Goal: Task Accomplishment & Management: Manage account settings

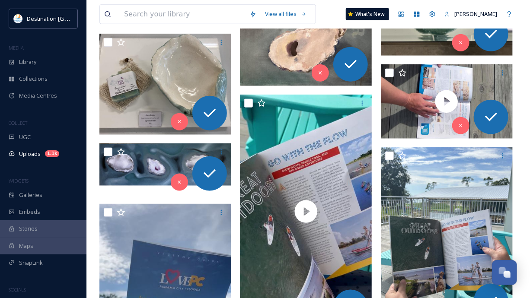
scroll to position [456, 0]
click at [40, 60] on div "Library" at bounding box center [43, 62] width 86 height 17
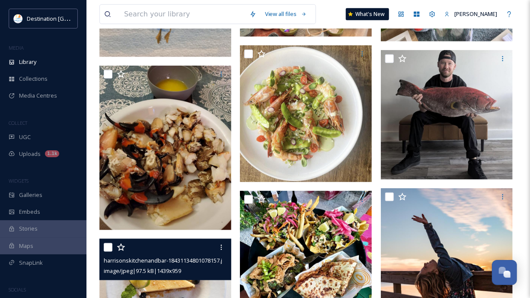
scroll to position [242, 0]
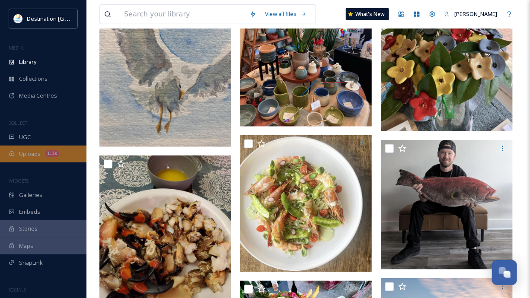
click at [31, 151] on span "Uploads" at bounding box center [30, 154] width 22 height 8
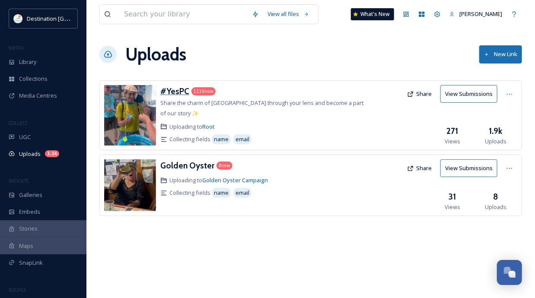
click at [176, 92] on h3 "#YesPC" at bounding box center [174, 91] width 29 height 10
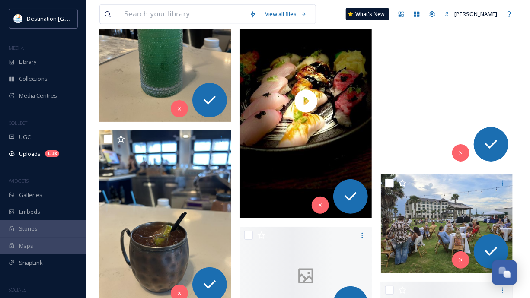
scroll to position [8431, 0]
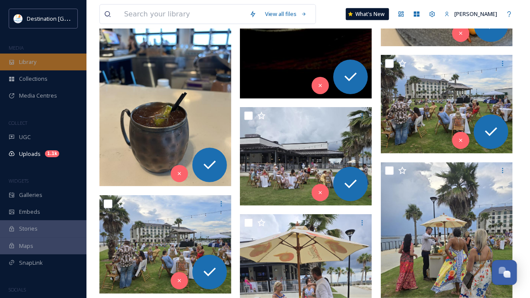
click at [35, 64] on span "Library" at bounding box center [27, 62] width 17 height 8
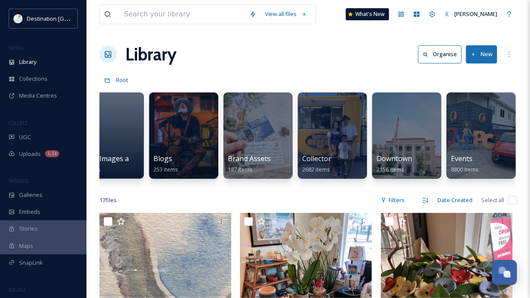
scroll to position [0, 232]
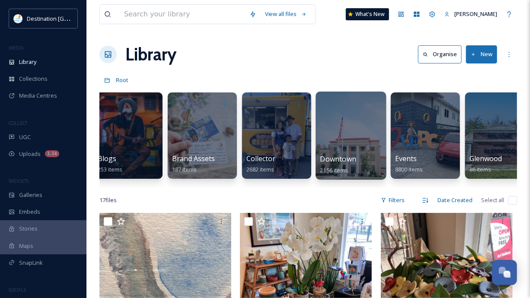
click at [344, 136] on div at bounding box center [350, 136] width 70 height 88
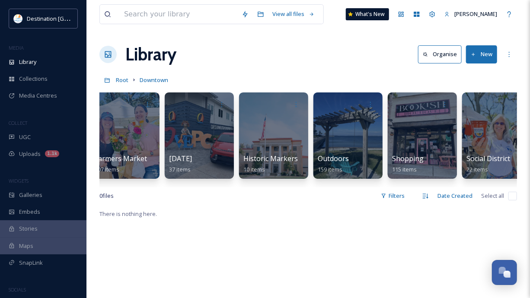
scroll to position [0, 347]
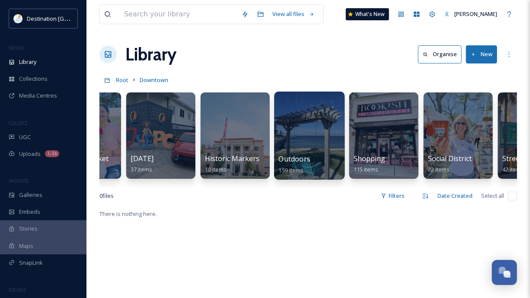
click at [314, 142] on div at bounding box center [309, 136] width 70 height 88
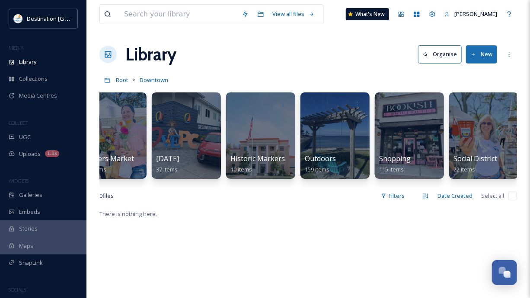
scroll to position [0, 474]
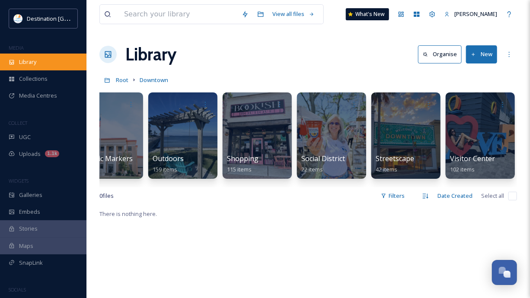
click at [42, 66] on div "Library" at bounding box center [43, 62] width 86 height 17
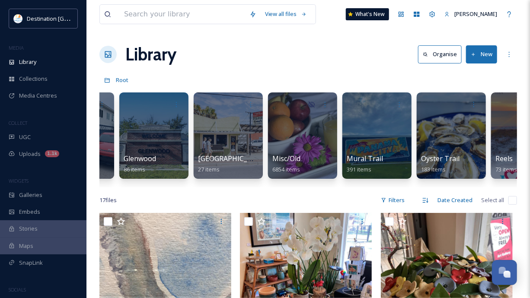
scroll to position [0, 675]
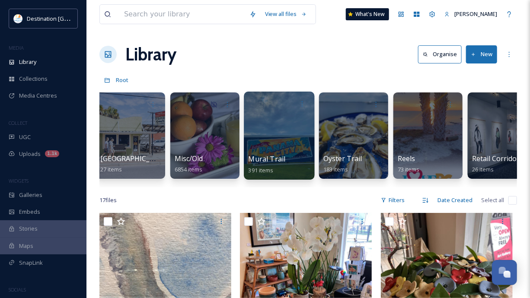
click at [281, 145] on div at bounding box center [279, 136] width 70 height 88
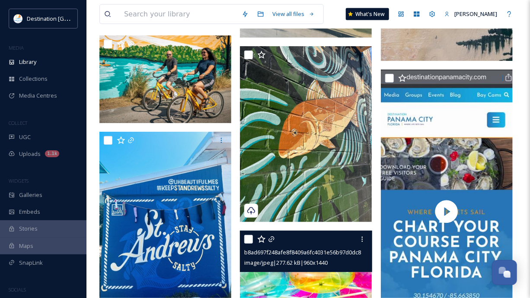
scroll to position [5909, 0]
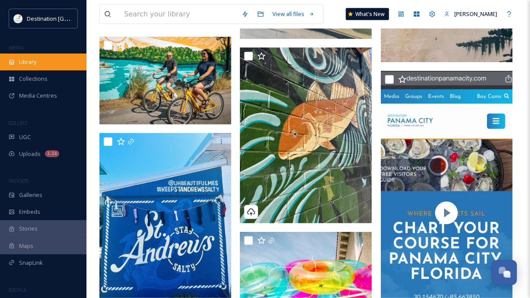
click at [41, 62] on div "Library" at bounding box center [43, 62] width 86 height 17
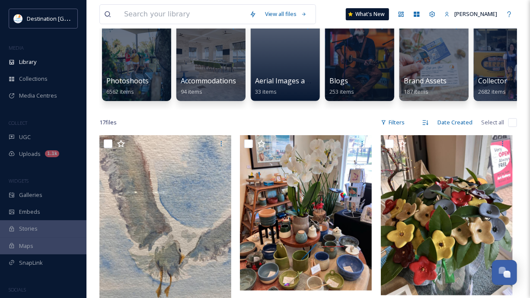
scroll to position [71, 0]
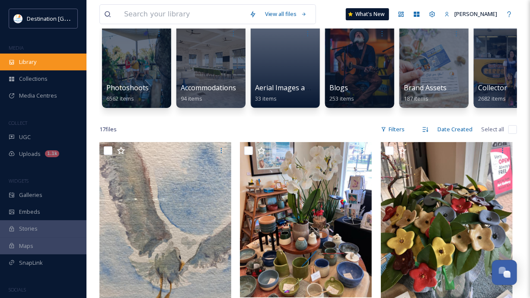
click at [19, 67] on div "Library" at bounding box center [43, 62] width 86 height 17
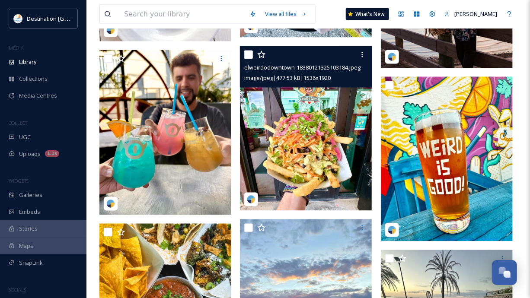
scroll to position [622, 0]
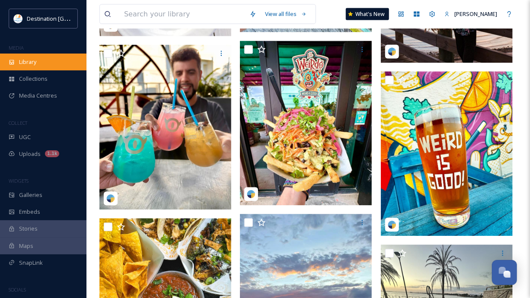
click at [23, 64] on span "Library" at bounding box center [27, 62] width 17 height 8
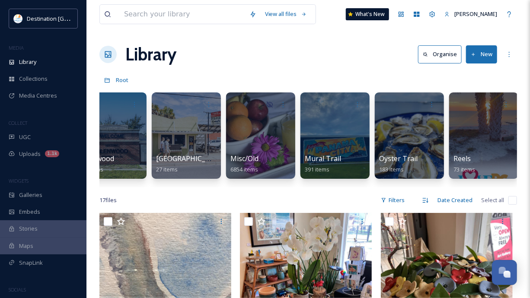
scroll to position [0, 666]
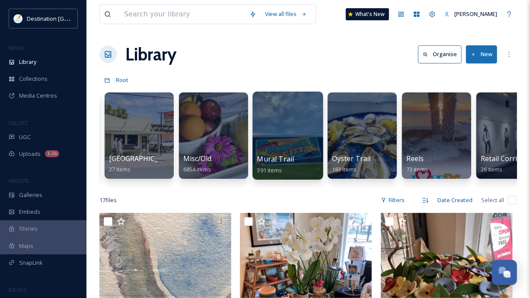
click at [290, 138] on div at bounding box center [287, 136] width 70 height 88
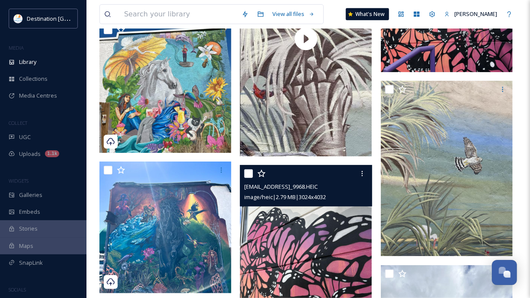
scroll to position [4216, 0]
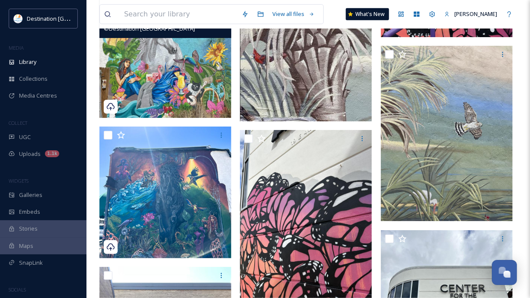
click at [159, 78] on img at bounding box center [165, 52] width 132 height 132
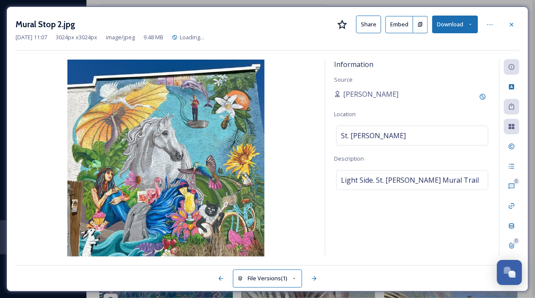
scroll to position [4126, 0]
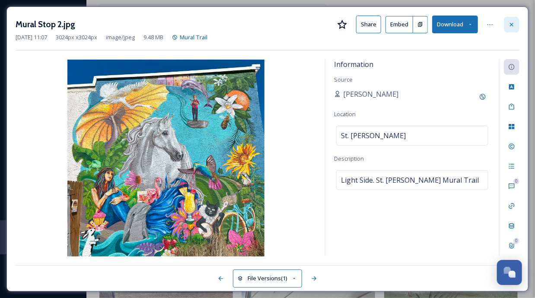
click at [512, 26] on icon at bounding box center [511, 24] width 7 height 7
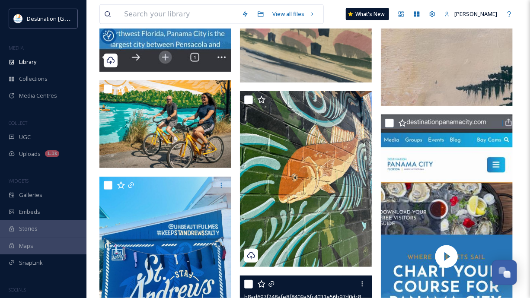
scroll to position [5856, 0]
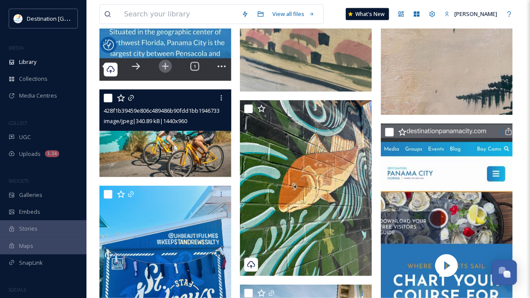
click at [206, 143] on img at bounding box center [165, 133] width 132 height 88
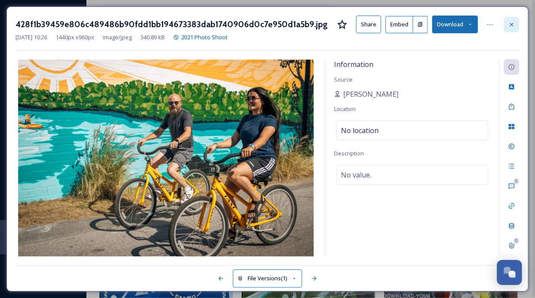
click at [516, 23] on div at bounding box center [512, 25] width 16 height 16
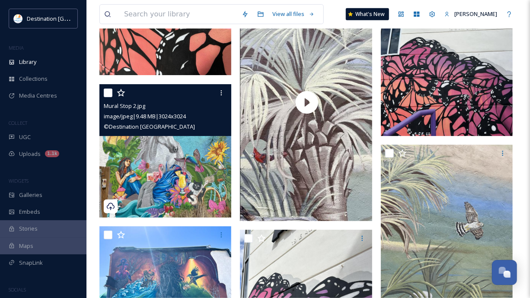
scroll to position [4163, 0]
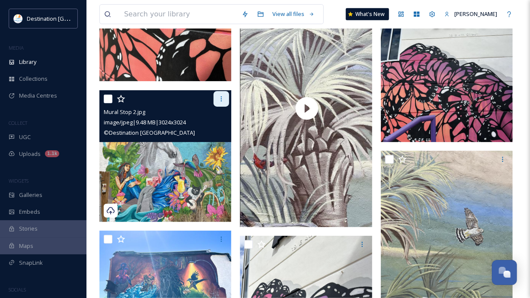
click at [223, 99] on icon at bounding box center [221, 98] width 7 height 7
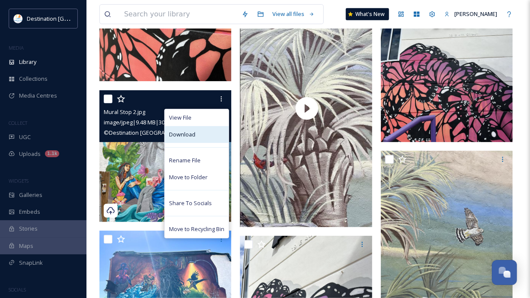
click at [208, 131] on div "Download" at bounding box center [197, 134] width 64 height 17
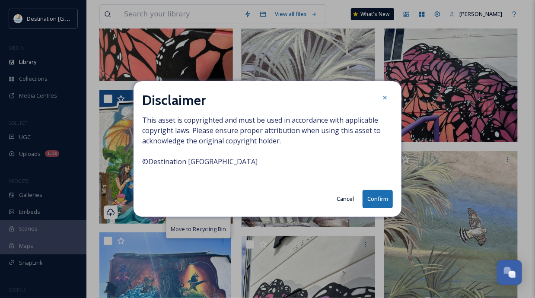
click at [377, 200] on button "Confirm" at bounding box center [377, 199] width 30 height 18
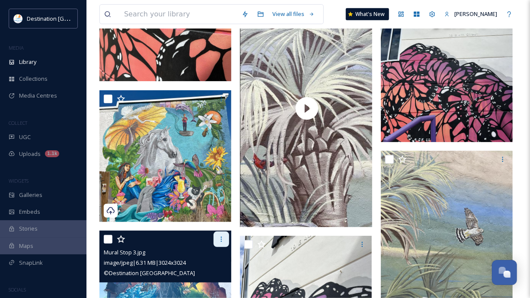
click at [227, 236] on div at bounding box center [221, 240] width 16 height 16
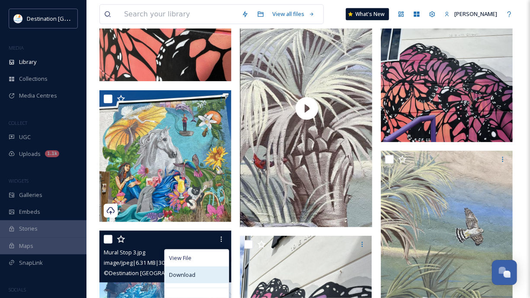
click at [202, 273] on div "Download" at bounding box center [197, 275] width 64 height 17
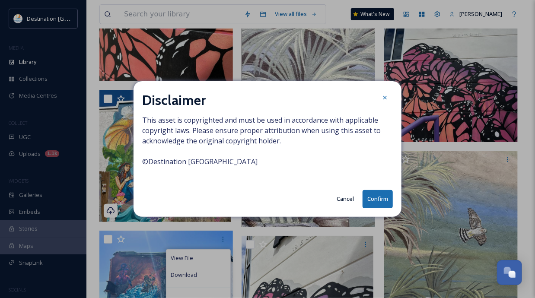
click at [370, 207] on button "Confirm" at bounding box center [377, 199] width 30 height 18
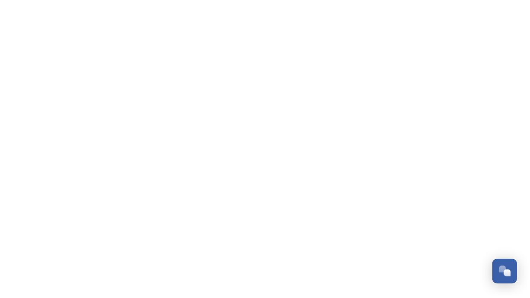
scroll to position [447, 0]
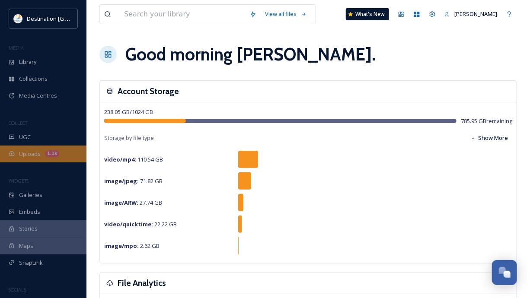
click at [35, 152] on span "Uploads" at bounding box center [30, 154] width 22 height 8
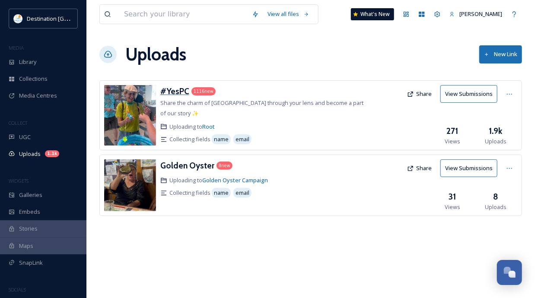
click at [166, 90] on h3 "#YesPC" at bounding box center [174, 91] width 29 height 10
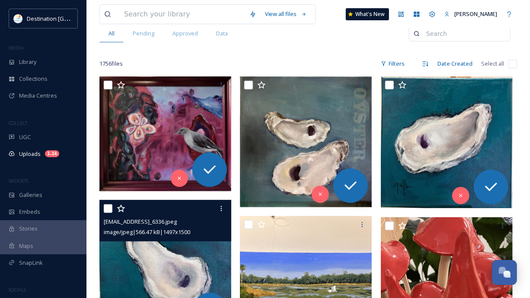
scroll to position [69, 0]
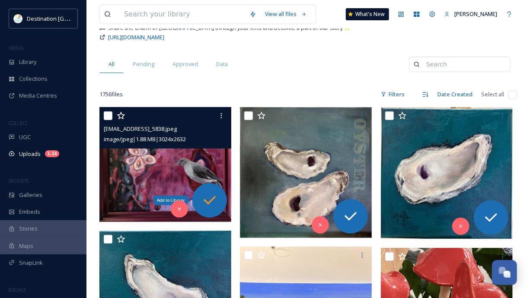
click at [213, 200] on icon at bounding box center [209, 200] width 17 height 17
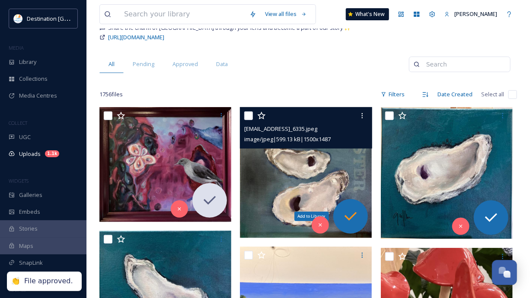
click at [354, 220] on icon at bounding box center [350, 216] width 17 height 17
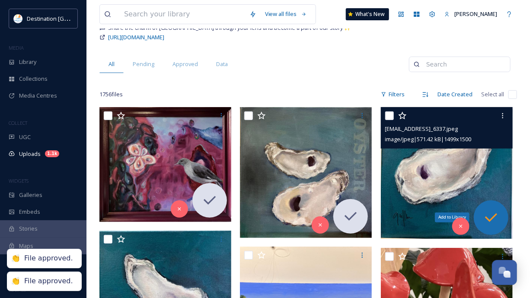
click at [497, 215] on icon at bounding box center [490, 217] width 17 height 17
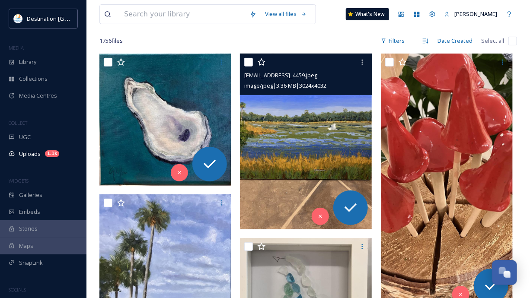
scroll to position [138, 0]
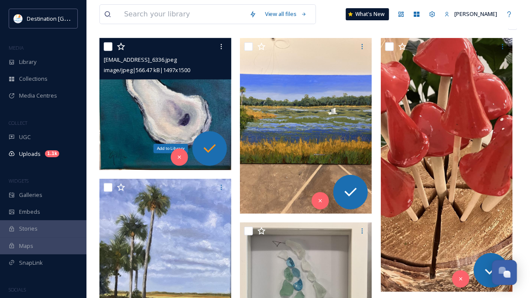
click at [205, 146] on icon at bounding box center [209, 148] width 17 height 17
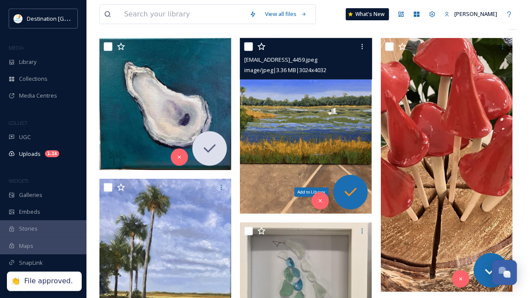
click at [354, 191] on icon at bounding box center [350, 192] width 17 height 17
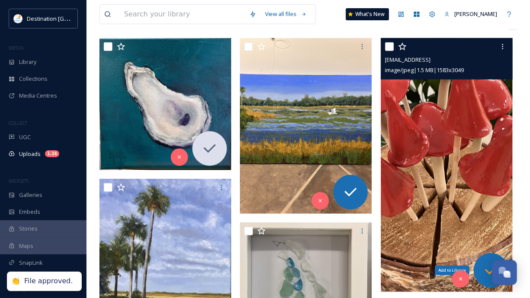
click at [482, 264] on icon at bounding box center [490, 270] width 17 height 17
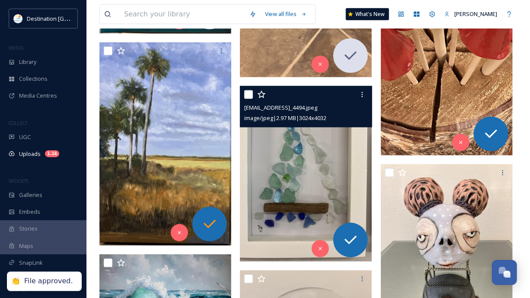
scroll to position [276, 0]
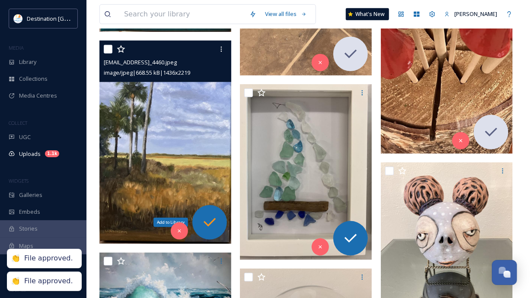
click at [212, 227] on icon at bounding box center [209, 222] width 17 height 17
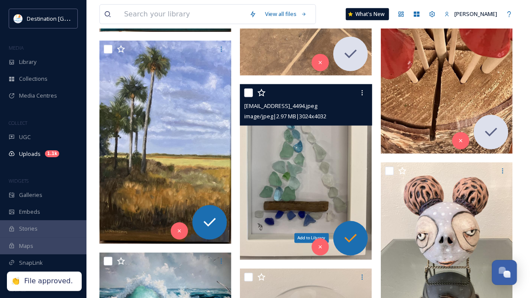
click at [347, 240] on icon at bounding box center [350, 238] width 12 height 9
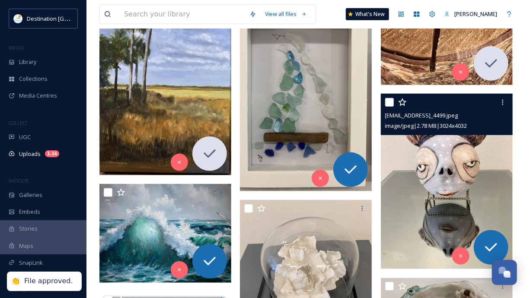
scroll to position [346, 0]
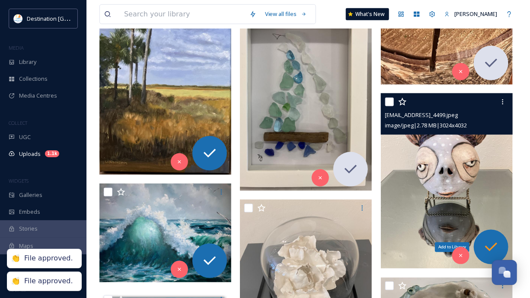
click at [490, 242] on icon at bounding box center [490, 246] width 17 height 17
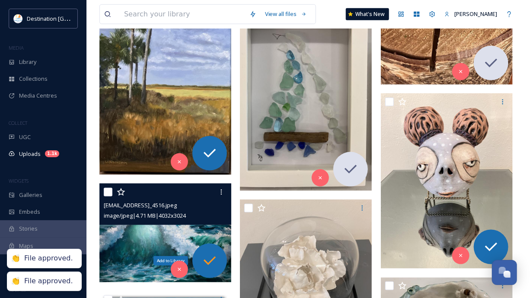
click at [213, 253] on icon at bounding box center [209, 260] width 17 height 17
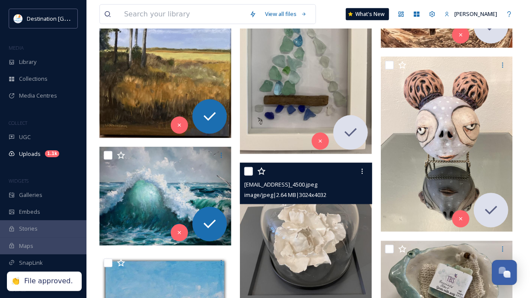
scroll to position [449, 0]
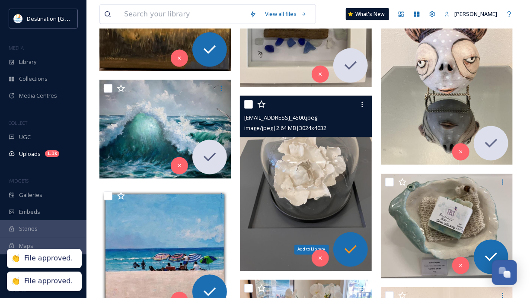
click at [355, 249] on icon at bounding box center [350, 249] width 17 height 17
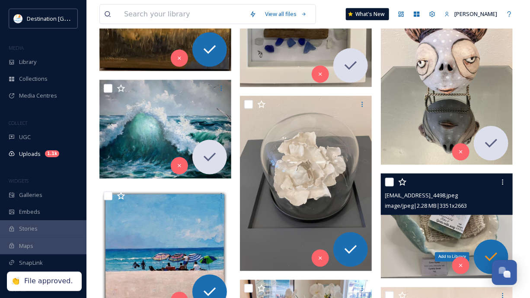
click at [487, 256] on icon at bounding box center [490, 256] width 17 height 17
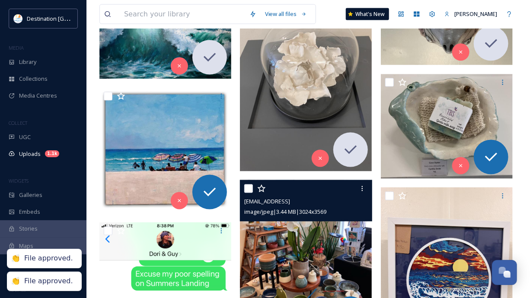
scroll to position [553, 0]
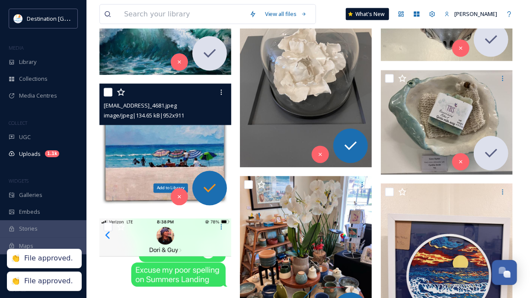
click at [218, 191] on icon at bounding box center [209, 188] width 17 height 17
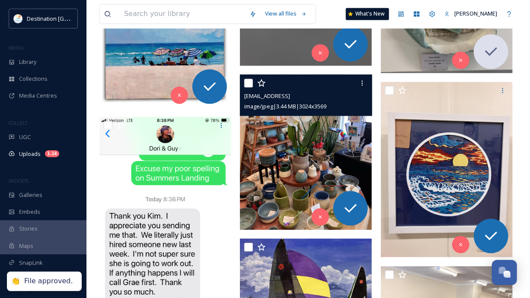
scroll to position [657, 0]
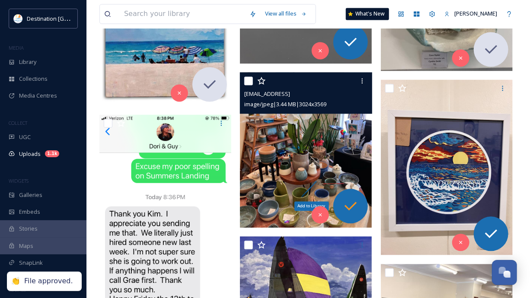
click at [358, 210] on icon at bounding box center [350, 206] width 17 height 17
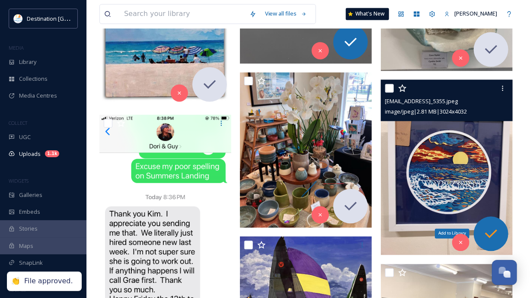
click at [484, 232] on icon at bounding box center [490, 233] width 17 height 17
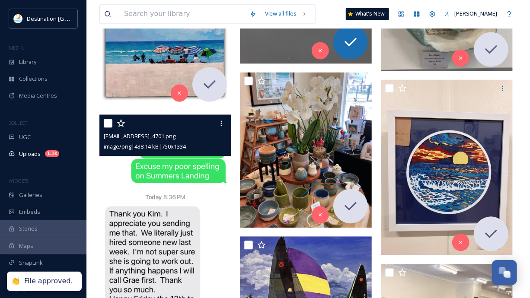
scroll to position [760, 0]
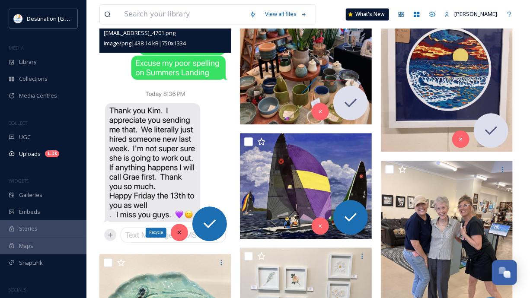
click at [176, 233] on icon at bounding box center [179, 232] width 6 height 6
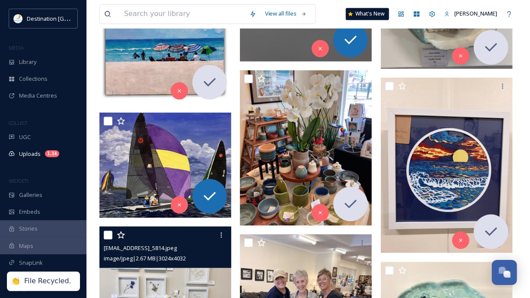
scroll to position [657, 0]
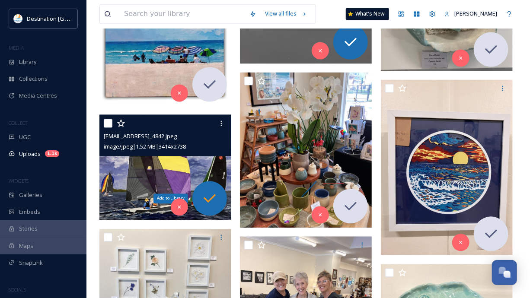
click at [213, 203] on icon at bounding box center [209, 198] width 17 height 17
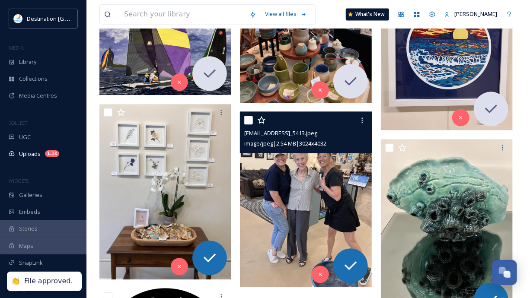
scroll to position [795, 0]
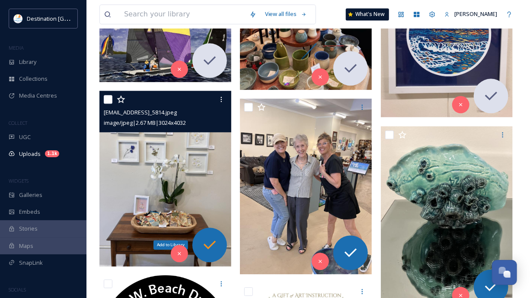
click at [204, 236] on icon at bounding box center [209, 244] width 17 height 17
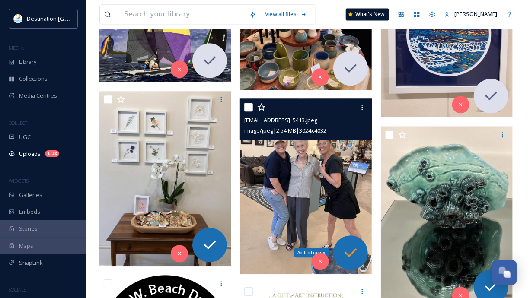
click at [349, 257] on icon at bounding box center [350, 252] width 17 height 17
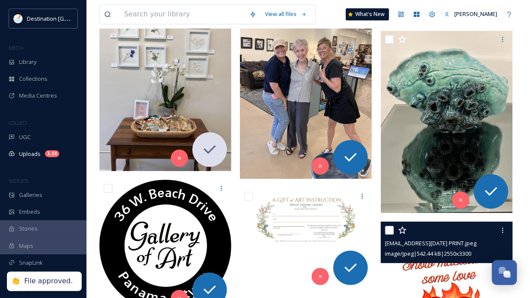
scroll to position [898, 0]
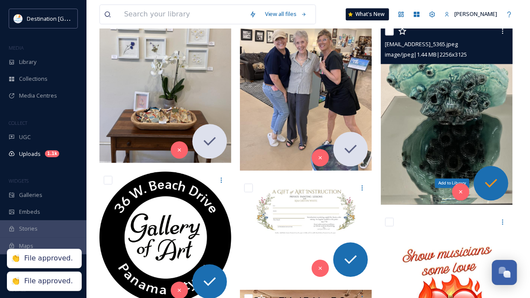
click at [494, 190] on icon at bounding box center [490, 183] width 17 height 17
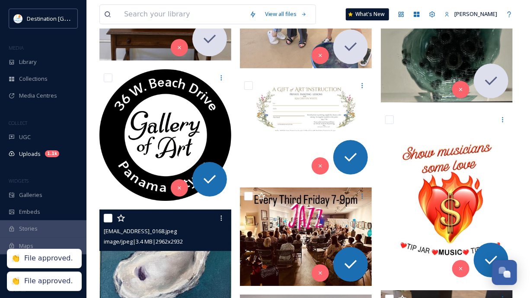
scroll to position [1002, 0]
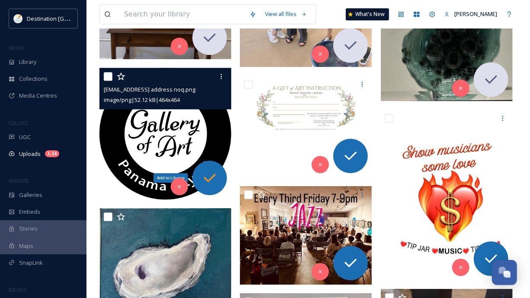
click at [210, 172] on icon at bounding box center [209, 177] width 17 height 17
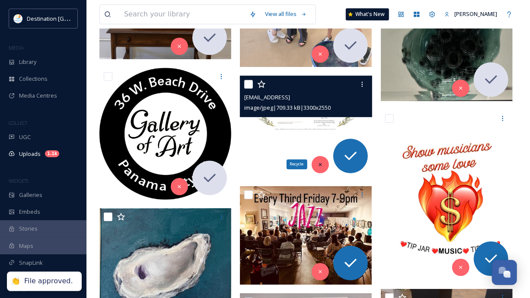
click at [320, 162] on icon at bounding box center [320, 165] width 6 height 6
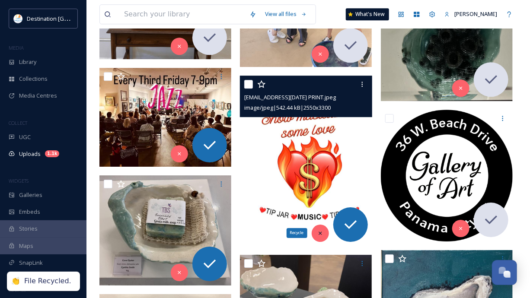
click at [319, 236] on div "Recycle" at bounding box center [319, 233] width 17 height 17
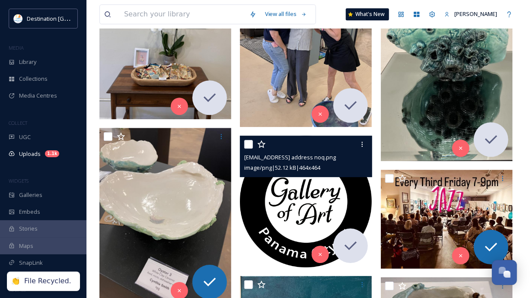
scroll to position [933, 0]
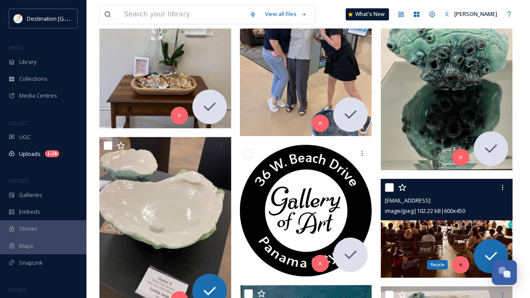
click at [463, 263] on icon at bounding box center [460, 265] width 6 height 6
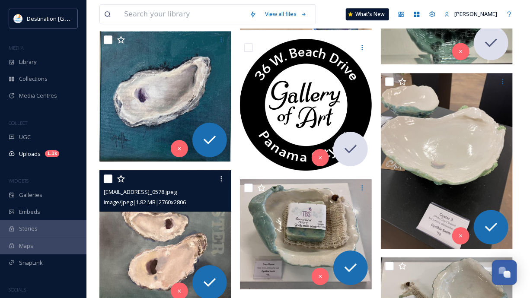
scroll to position [1002, 0]
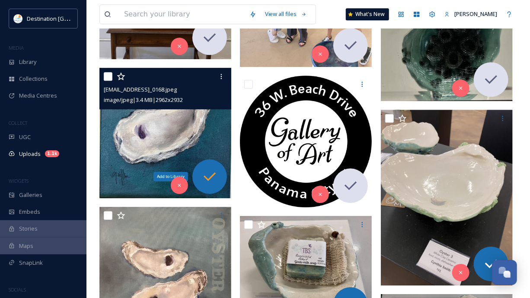
click at [206, 178] on icon at bounding box center [209, 176] width 12 height 9
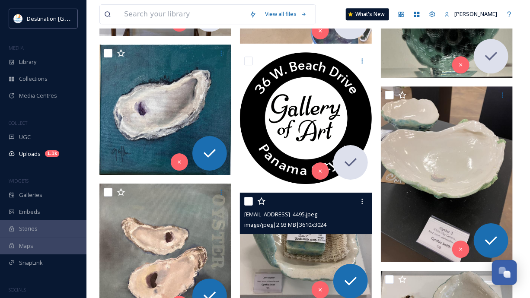
scroll to position [1071, 0]
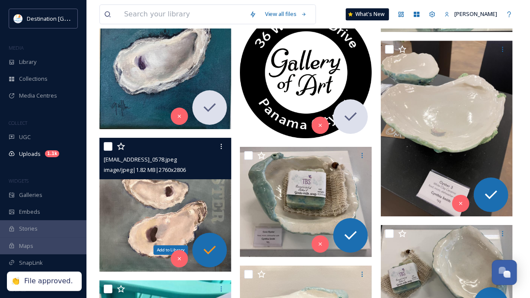
click at [216, 251] on icon at bounding box center [209, 249] width 17 height 17
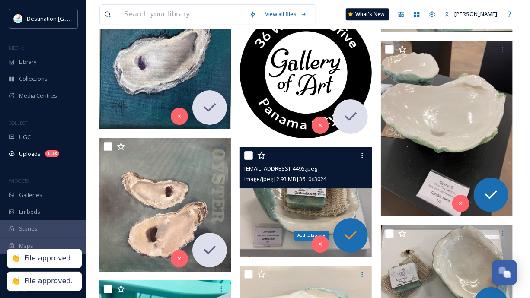
click at [347, 231] on icon at bounding box center [350, 235] width 17 height 17
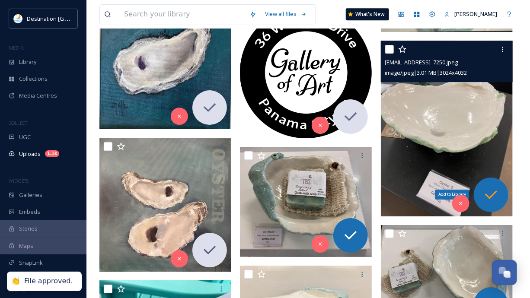
click at [491, 200] on icon at bounding box center [490, 194] width 17 height 17
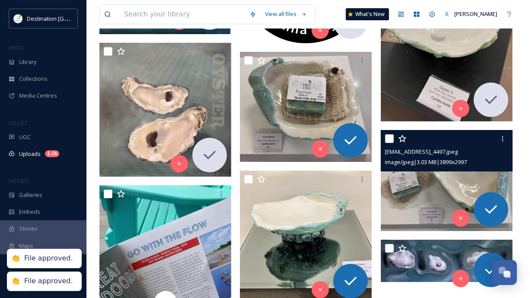
scroll to position [1175, 0]
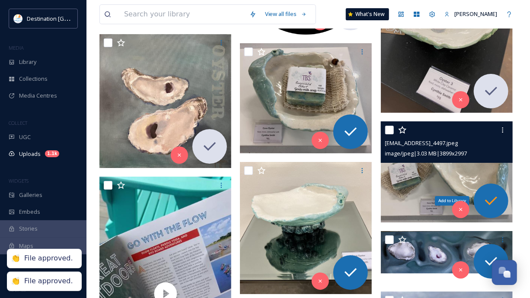
click at [493, 211] on div "Add to Library" at bounding box center [490, 201] width 35 height 35
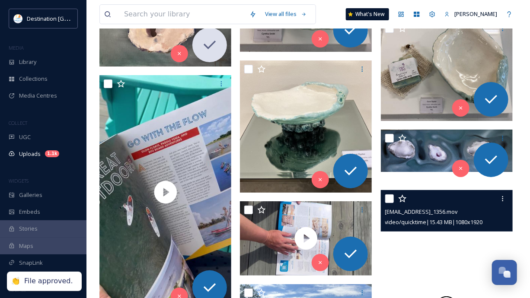
scroll to position [1279, 0]
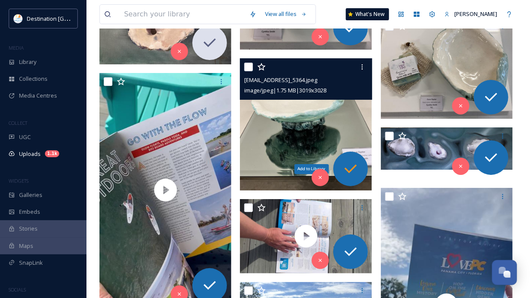
click at [349, 171] on icon at bounding box center [350, 169] width 12 height 9
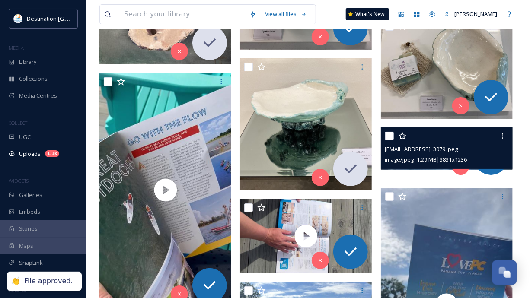
click at [488, 170] on div "Add to Library" at bounding box center [490, 157] width 35 height 35
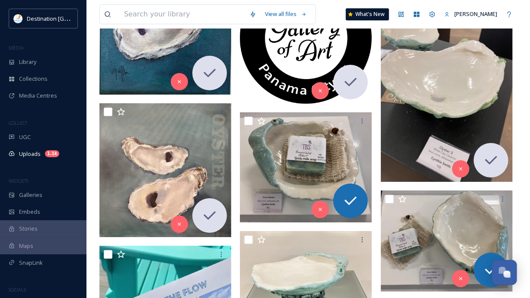
scroll to position [864, 0]
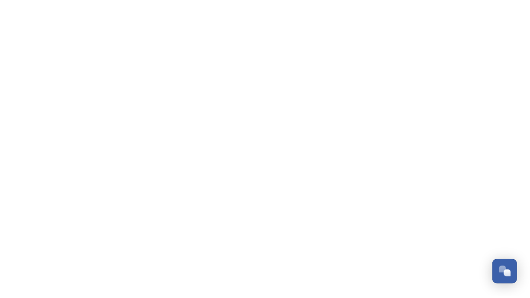
scroll to position [447, 0]
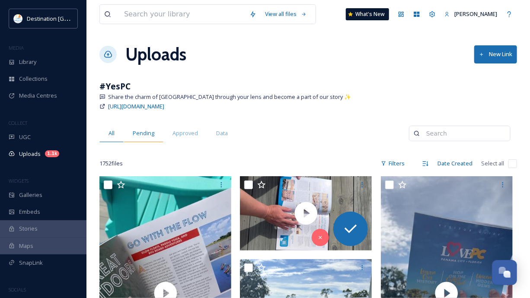
click at [150, 132] on span "Pending" at bounding box center [144, 133] width 22 height 8
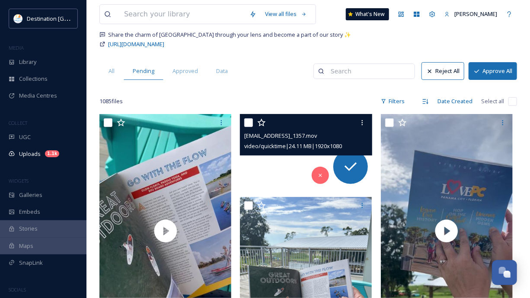
scroll to position [69, 0]
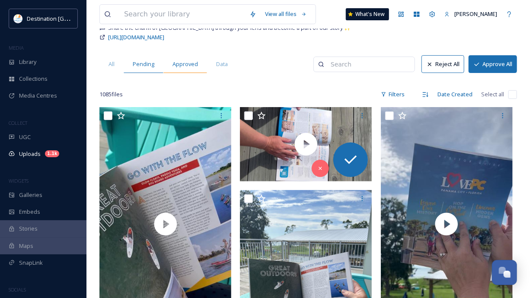
click at [181, 63] on span "Approved" at bounding box center [184, 64] width 25 height 8
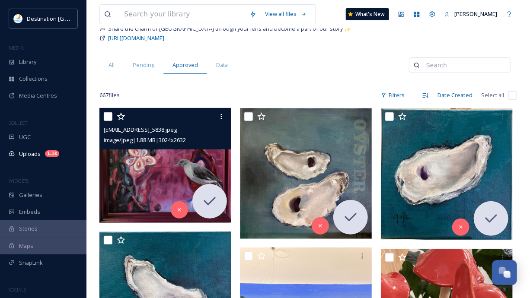
scroll to position [69, 0]
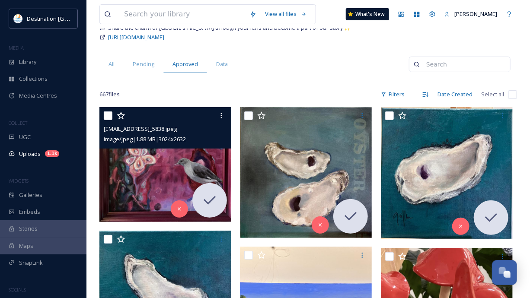
click at [108, 113] on input "checkbox" at bounding box center [108, 115] width 9 height 9
checkbox input "true"
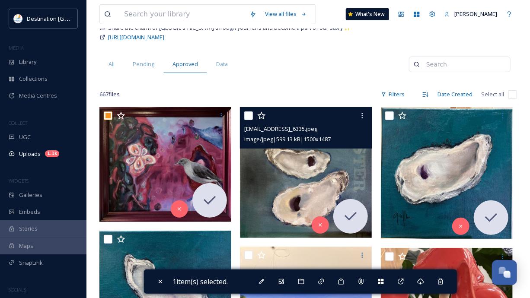
drag, startPoint x: 249, startPoint y: 114, endPoint x: 256, endPoint y: 114, distance: 6.9
click at [249, 114] on input "checkbox" at bounding box center [248, 115] width 9 height 9
checkbox input "true"
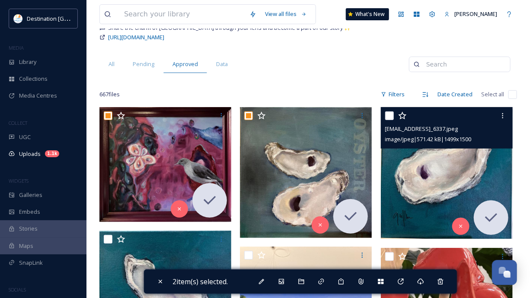
click at [391, 116] on input "checkbox" at bounding box center [389, 115] width 9 height 9
checkbox input "true"
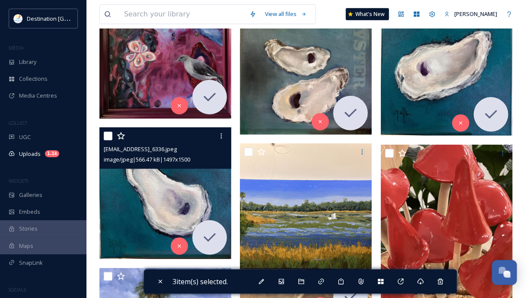
scroll to position [173, 0]
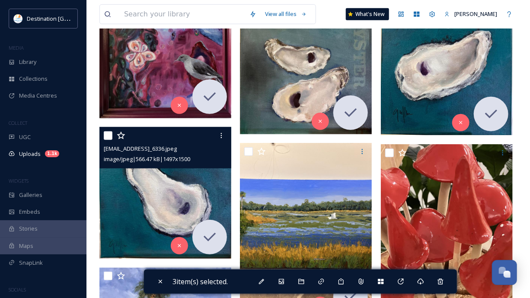
click at [105, 133] on input "checkbox" at bounding box center [108, 135] width 9 height 9
checkbox input "true"
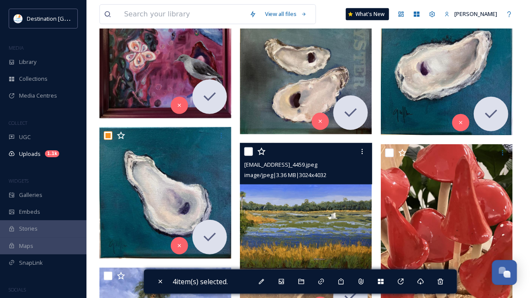
click at [250, 151] on input "checkbox" at bounding box center [248, 151] width 9 height 9
checkbox input "true"
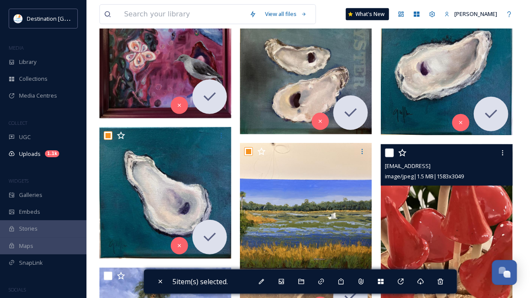
click at [392, 151] on input "checkbox" at bounding box center [389, 153] width 9 height 9
checkbox input "true"
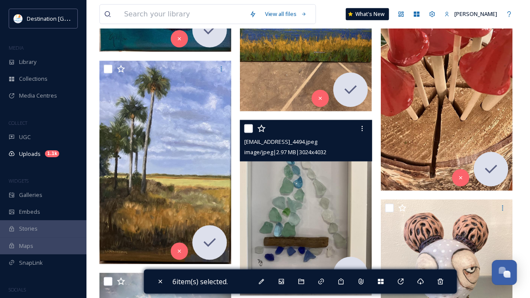
scroll to position [380, 0]
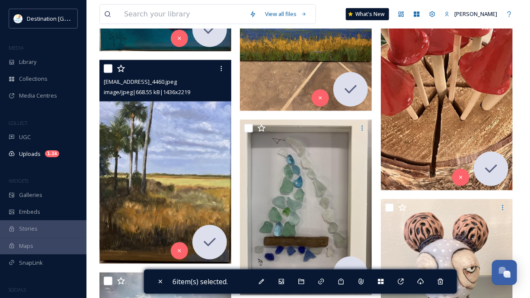
click at [105, 69] on input "checkbox" at bounding box center [108, 68] width 9 height 9
checkbox input "true"
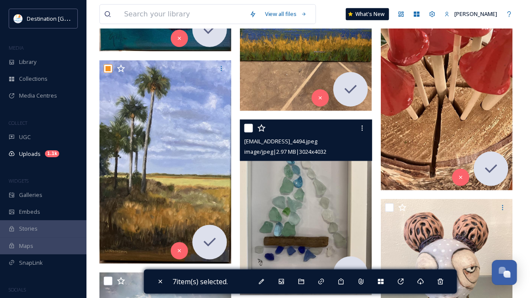
click at [250, 130] on input "checkbox" at bounding box center [248, 128] width 9 height 9
checkbox input "true"
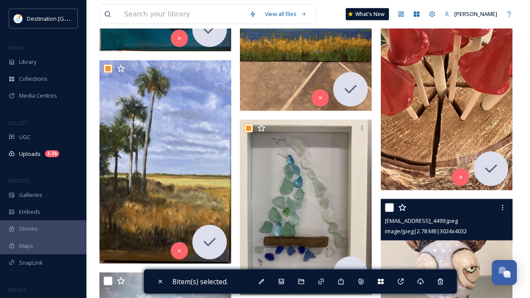
scroll to position [449, 0]
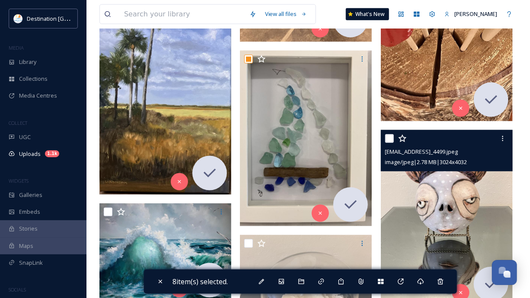
click at [387, 136] on input "checkbox" at bounding box center [389, 138] width 9 height 9
checkbox input "true"
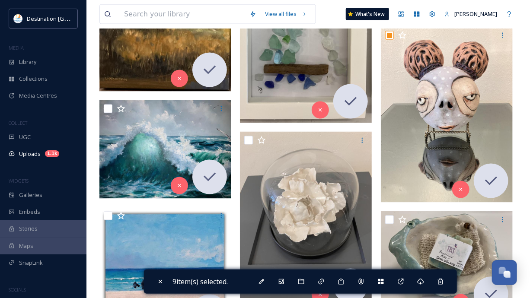
scroll to position [553, 0]
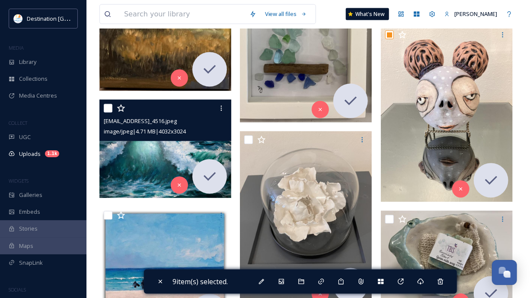
click at [111, 108] on input "checkbox" at bounding box center [108, 108] width 9 height 9
checkbox input "true"
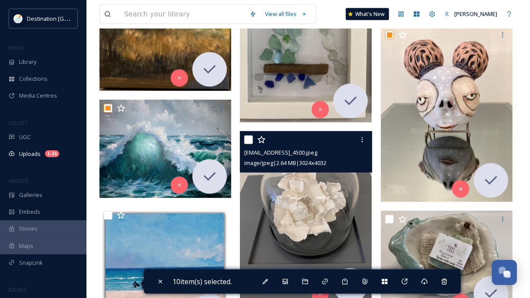
click at [248, 138] on input "checkbox" at bounding box center [248, 140] width 9 height 9
checkbox input "true"
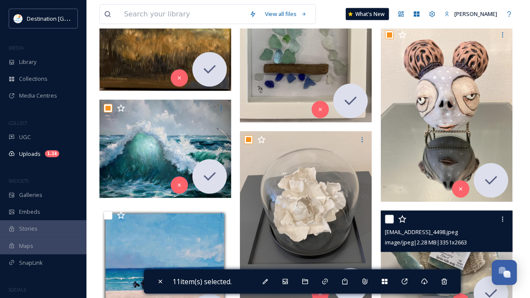
click at [391, 217] on input "checkbox" at bounding box center [389, 219] width 9 height 9
checkbox input "true"
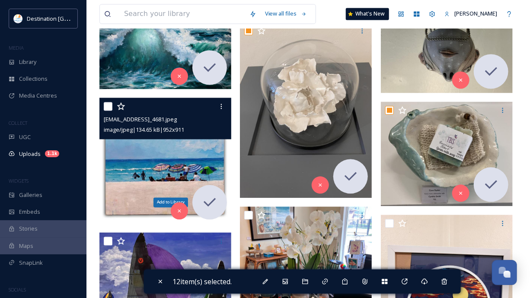
scroll to position [691, 0]
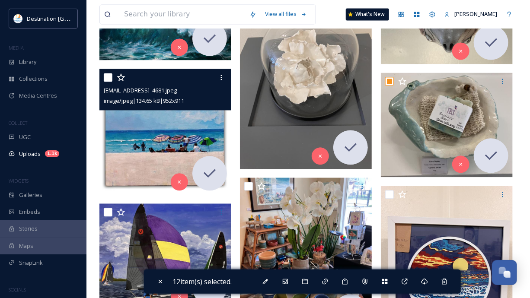
click at [110, 80] on input "checkbox" at bounding box center [108, 77] width 9 height 9
checkbox input "true"
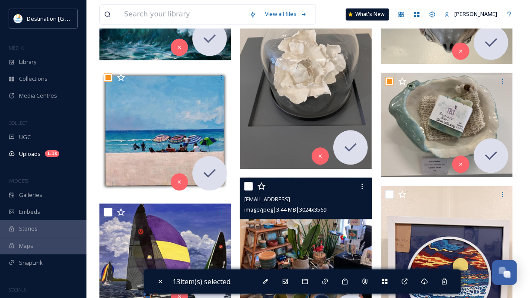
click at [245, 184] on input "checkbox" at bounding box center [248, 186] width 9 height 9
checkbox input "true"
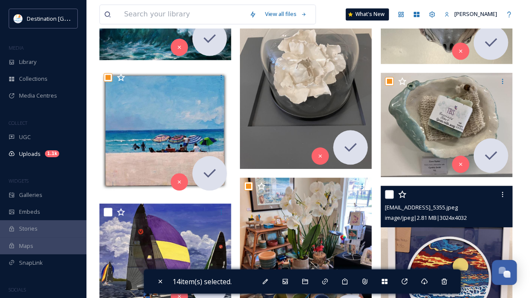
click at [389, 195] on input "checkbox" at bounding box center [389, 194] width 9 height 9
checkbox input "true"
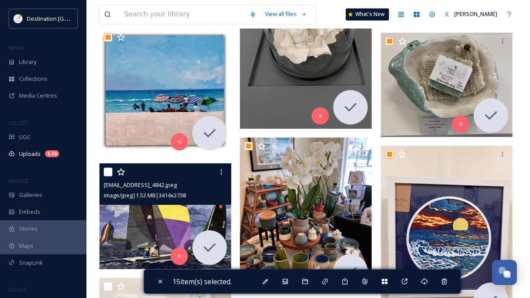
scroll to position [795, 0]
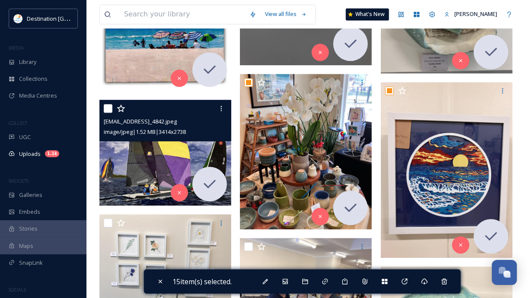
click at [107, 105] on input "checkbox" at bounding box center [108, 108] width 9 height 9
checkbox input "true"
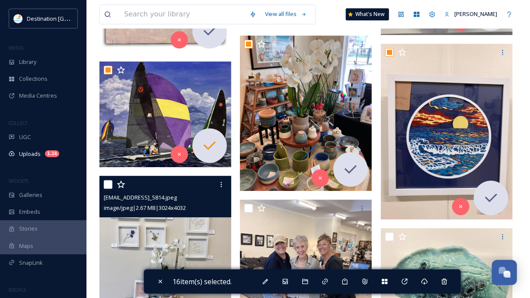
scroll to position [898, 0]
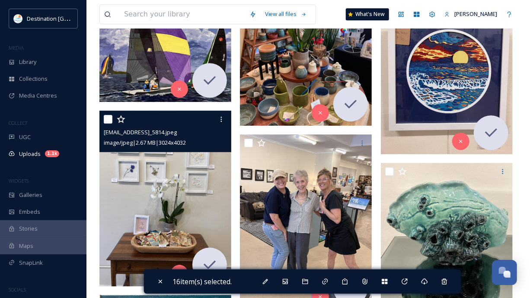
click at [107, 120] on input "checkbox" at bounding box center [108, 119] width 9 height 9
checkbox input "true"
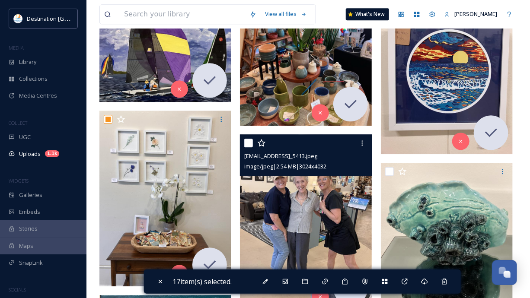
click at [249, 145] on input "checkbox" at bounding box center [248, 143] width 9 height 9
checkbox input "true"
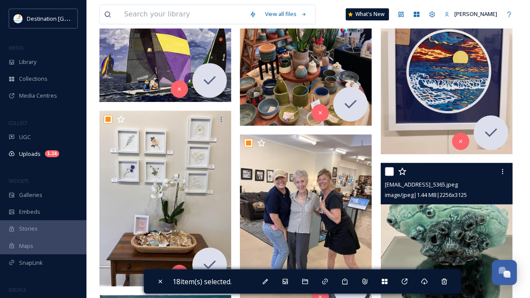
click at [389, 171] on input "checkbox" at bounding box center [389, 171] width 9 height 9
checkbox input "true"
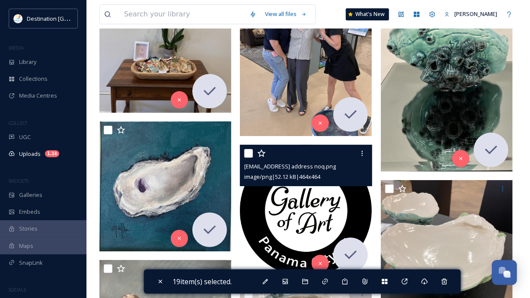
scroll to position [1106, 0]
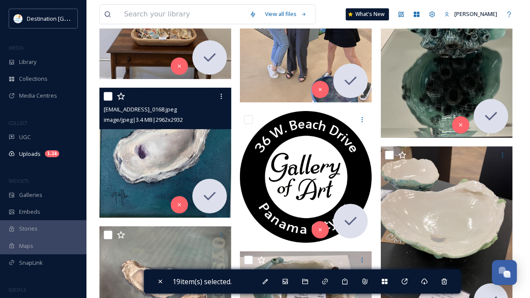
click at [110, 95] on input "checkbox" at bounding box center [108, 96] width 9 height 9
checkbox input "true"
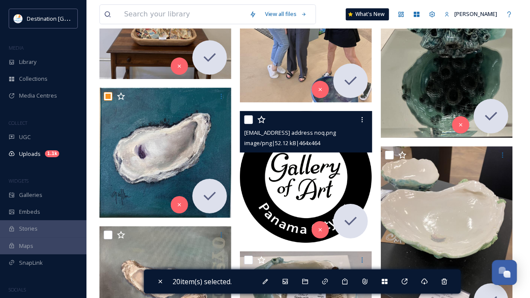
click at [250, 120] on input "checkbox" at bounding box center [248, 119] width 9 height 9
checkbox input "true"
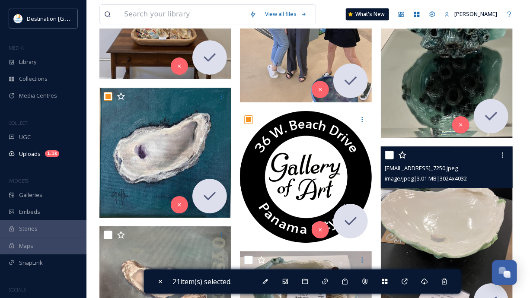
click at [392, 155] on input "checkbox" at bounding box center [389, 155] width 9 height 9
checkbox input "true"
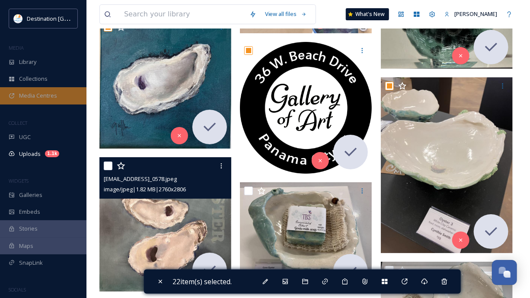
scroll to position [1279, 0]
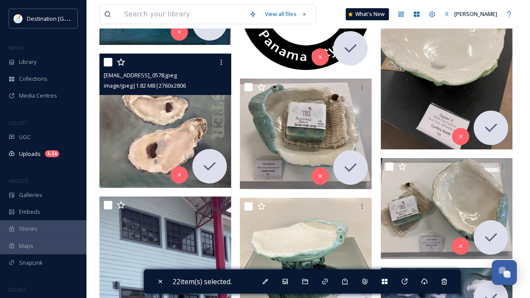
click at [107, 61] on input "checkbox" at bounding box center [108, 62] width 9 height 9
checkbox input "true"
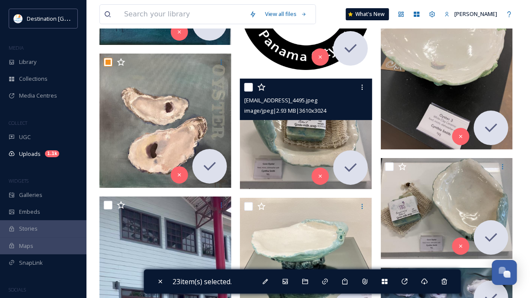
click at [251, 87] on input "checkbox" at bounding box center [248, 87] width 9 height 9
checkbox input "true"
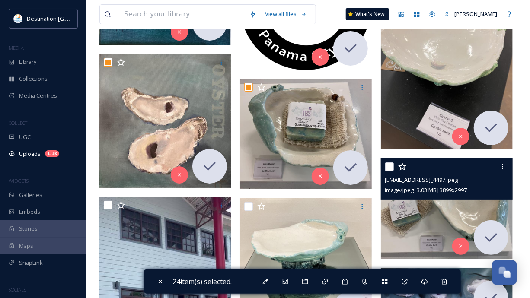
click at [389, 166] on input "checkbox" at bounding box center [389, 166] width 9 height 9
checkbox input "true"
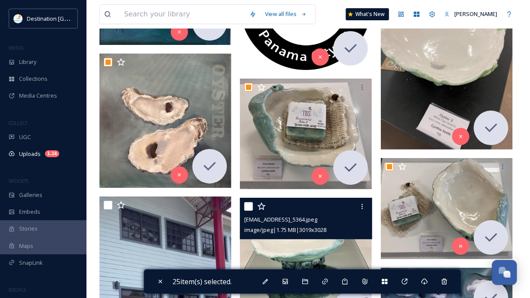
click at [244, 206] on input "checkbox" at bounding box center [248, 206] width 9 height 9
checkbox input "true"
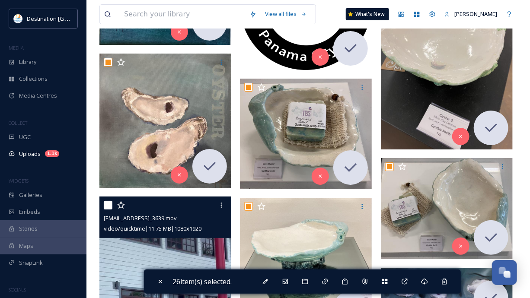
click at [104, 204] on input "checkbox" at bounding box center [108, 205] width 9 height 9
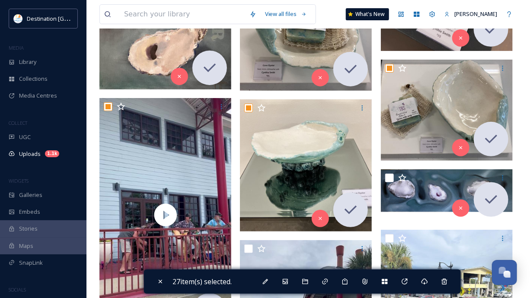
scroll to position [1382, 0]
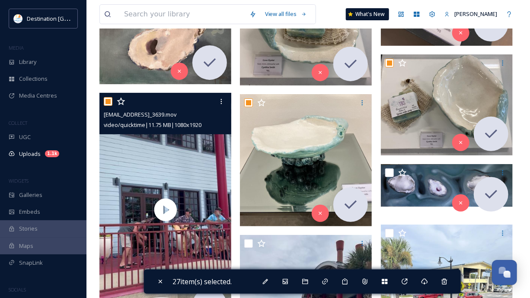
click at [104, 100] on input "checkbox" at bounding box center [108, 101] width 9 height 9
checkbox input "false"
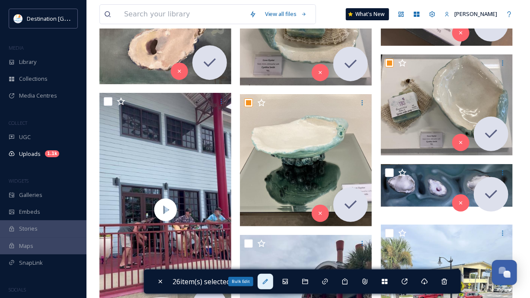
click at [269, 283] on icon at bounding box center [265, 281] width 7 height 7
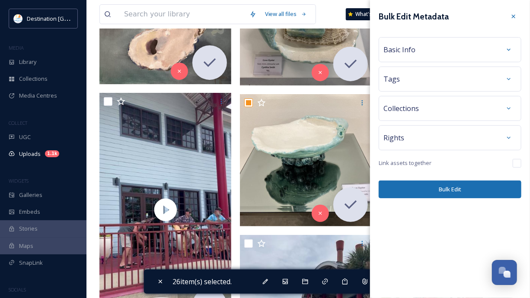
click at [438, 56] on div "Basic Info" at bounding box center [449, 50] width 133 height 16
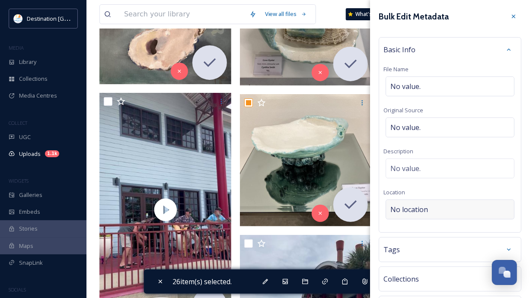
click at [423, 207] on span "No location" at bounding box center [409, 209] width 38 height 10
click at [423, 209] on input at bounding box center [450, 209] width 128 height 19
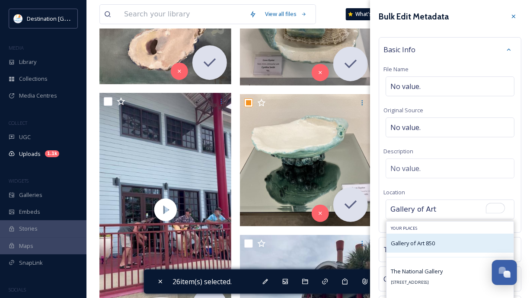
type input "Gallery of Art"
click at [430, 248] on div "Gallery of Art 850" at bounding box center [449, 243] width 127 height 19
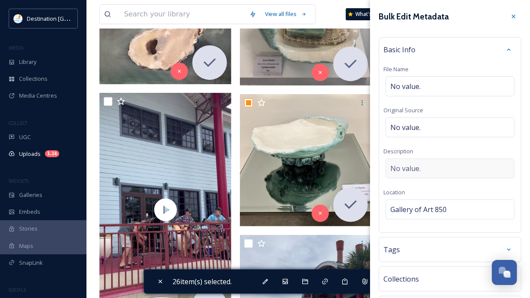
click at [435, 169] on div "No value." at bounding box center [449, 169] width 129 height 20
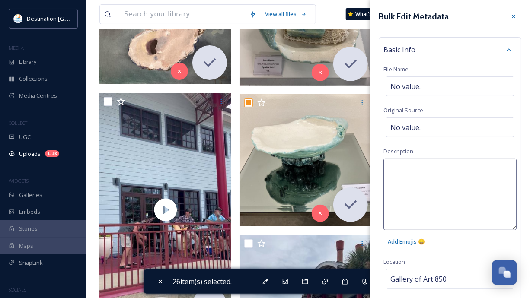
click at [428, 169] on textarea at bounding box center [449, 195] width 133 height 72
drag, startPoint x: 434, startPoint y: 180, endPoint x: 445, endPoint y: 168, distance: 16.8
click at [445, 168] on textarea "Gallery of Art 850 was the first art gallery to open in 1967" at bounding box center [449, 195] width 133 height 72
click at [498, 168] on textarea "Gallery of Art 850 opened in 1967" at bounding box center [449, 195] width 133 height 72
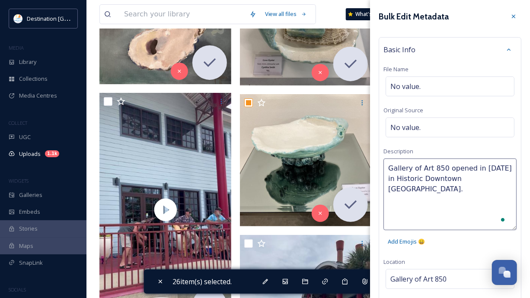
type textarea "Gallery of Art 850 opened in 1967 in Historic Downtown Panama City."
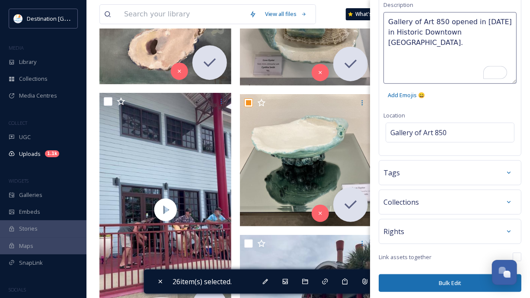
scroll to position [147, 0]
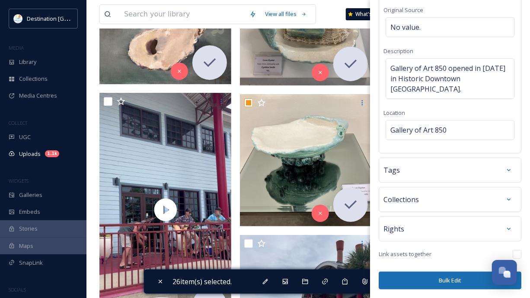
click at [447, 281] on button "Bulk Edit" at bounding box center [449, 281] width 143 height 18
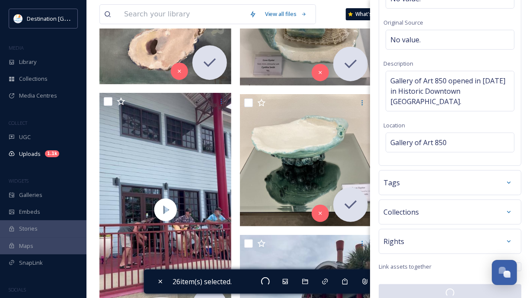
checkbox input "false"
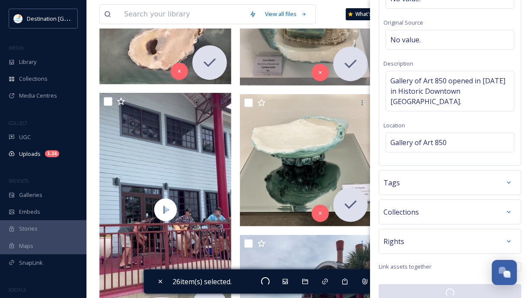
checkbox input "false"
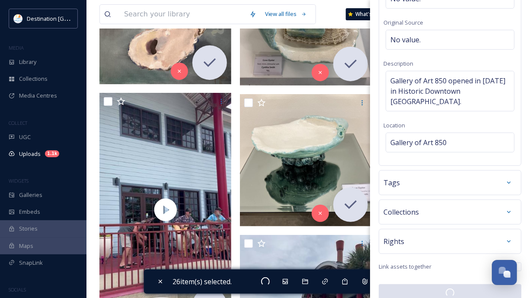
checkbox input "false"
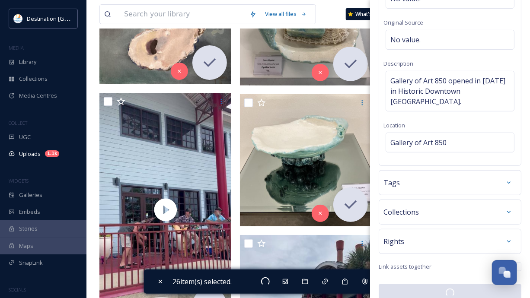
checkbox input "false"
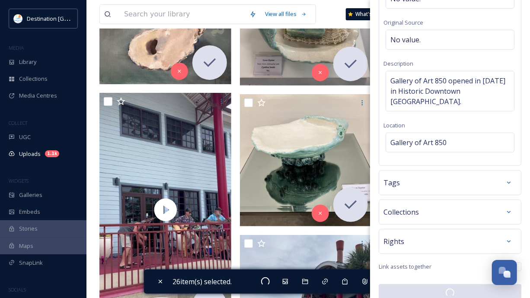
checkbox input "false"
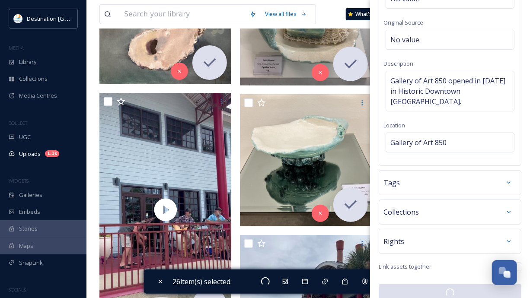
checkbox input "false"
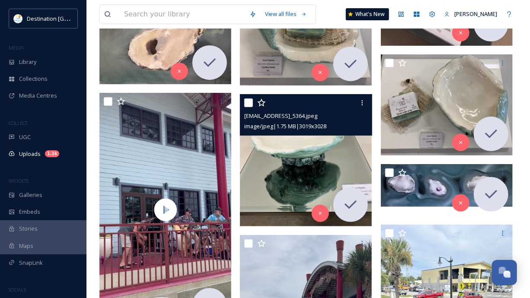
click at [248, 104] on input "checkbox" at bounding box center [248, 102] width 9 height 9
checkbox input "true"
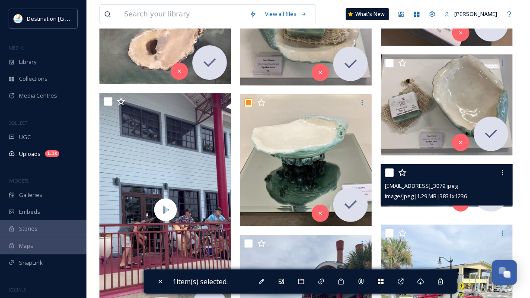
click at [387, 174] on input "checkbox" at bounding box center [389, 172] width 9 height 9
checkbox input "true"
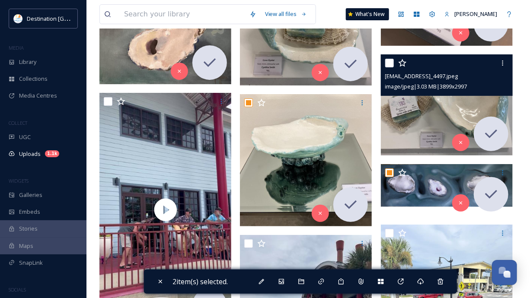
click at [390, 60] on input "checkbox" at bounding box center [389, 63] width 9 height 9
checkbox input "true"
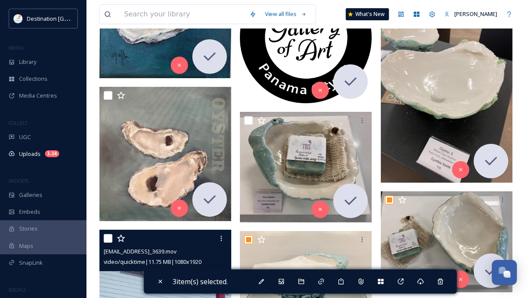
scroll to position [1244, 0]
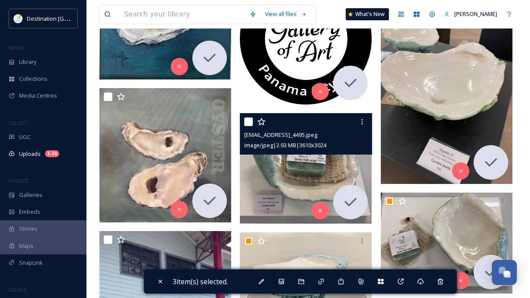
click at [251, 123] on input "checkbox" at bounding box center [248, 121] width 9 height 9
checkbox input "true"
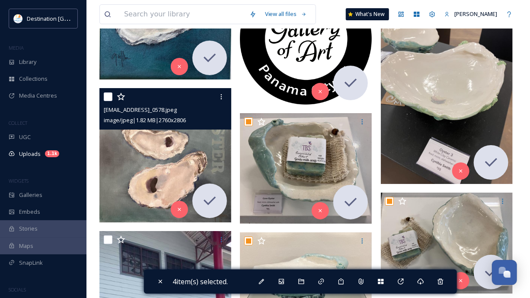
click at [111, 95] on input "checkbox" at bounding box center [108, 96] width 9 height 9
checkbox input "true"
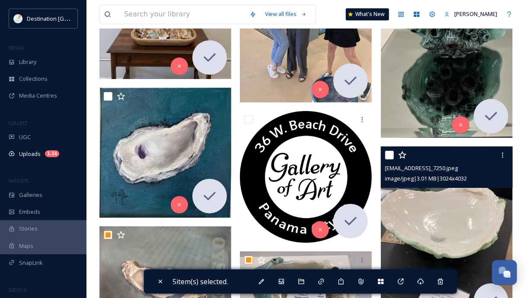
scroll to position [1106, 0]
click at [390, 152] on input "checkbox" at bounding box center [389, 155] width 9 height 9
checkbox input "true"
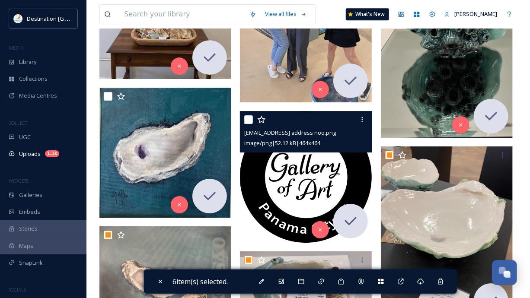
click at [249, 122] on input "checkbox" at bounding box center [248, 119] width 9 height 9
checkbox input "true"
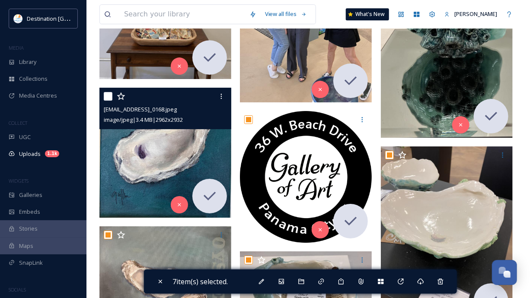
click at [107, 97] on input "checkbox" at bounding box center [108, 96] width 9 height 9
checkbox input "true"
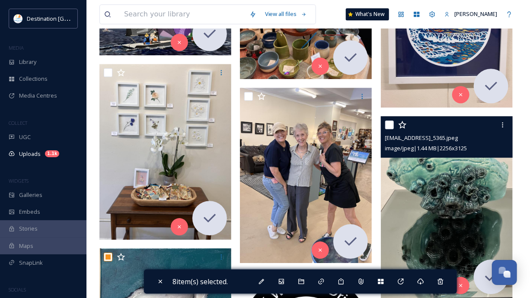
scroll to position [933, 0]
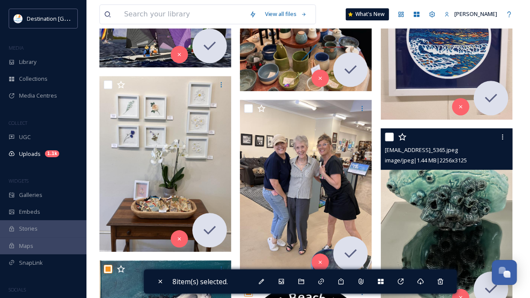
click at [386, 136] on input "checkbox" at bounding box center [389, 137] width 9 height 9
checkbox input "true"
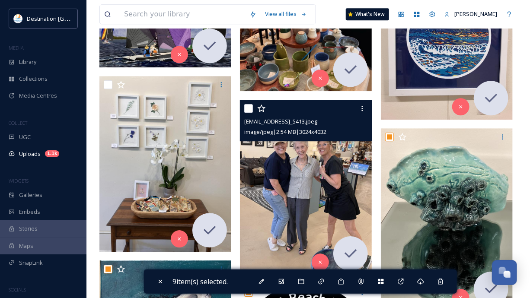
click at [247, 105] on input "checkbox" at bounding box center [248, 108] width 9 height 9
checkbox input "true"
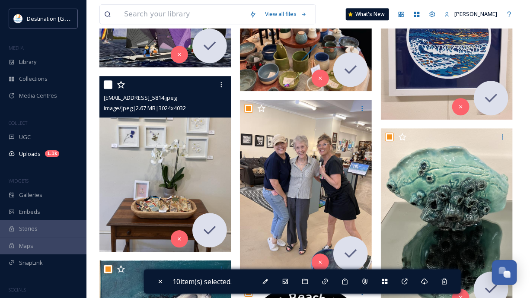
click at [105, 82] on input "checkbox" at bounding box center [108, 84] width 9 height 9
checkbox input "true"
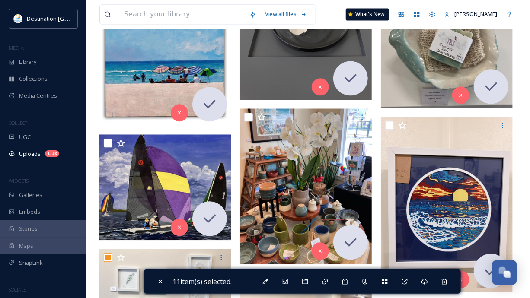
scroll to position [760, 0]
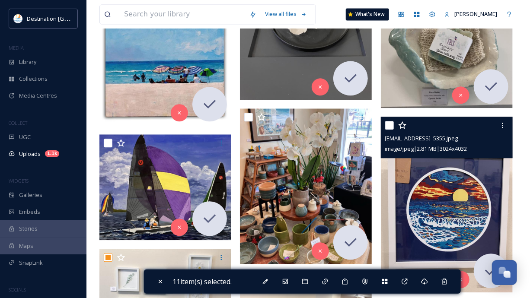
click at [390, 128] on input "checkbox" at bounding box center [389, 125] width 9 height 9
checkbox input "true"
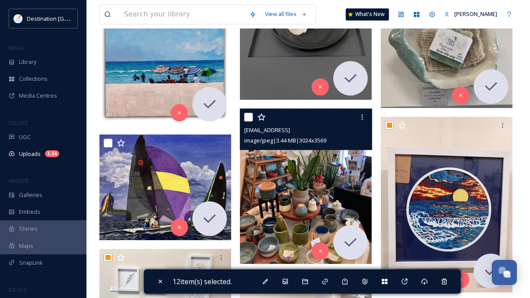
click at [247, 116] on input "checkbox" at bounding box center [248, 117] width 9 height 9
checkbox input "true"
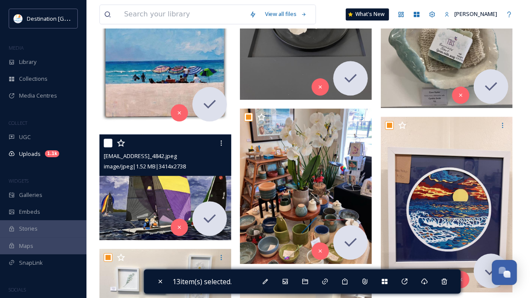
click at [109, 141] on input "checkbox" at bounding box center [108, 143] width 9 height 9
checkbox input "true"
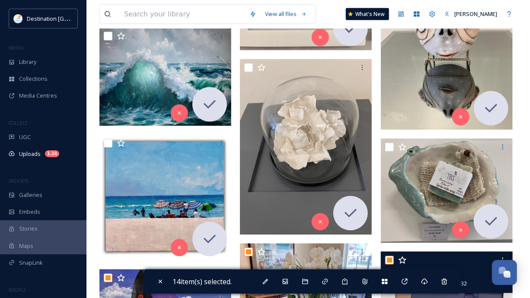
scroll to position [622, 0]
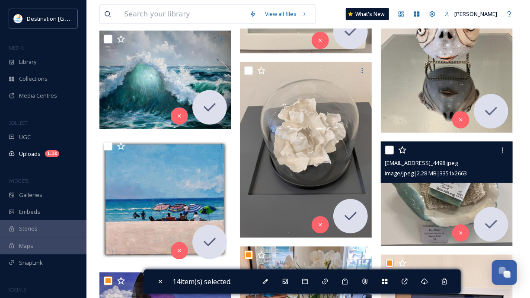
click at [389, 148] on input "checkbox" at bounding box center [389, 150] width 9 height 9
checkbox input "true"
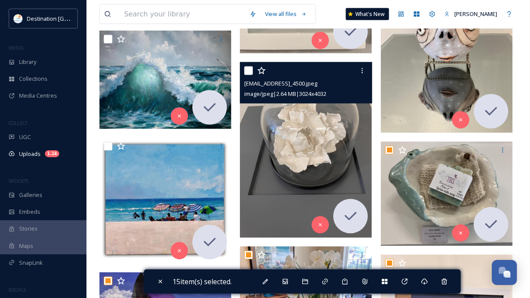
click at [247, 69] on input "checkbox" at bounding box center [248, 71] width 9 height 9
checkbox input "true"
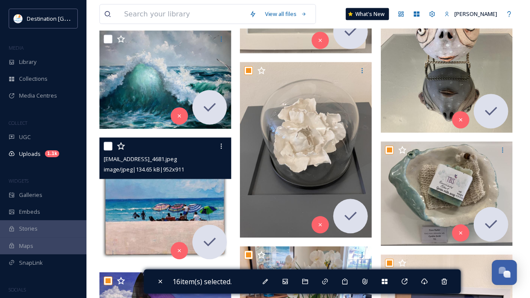
click at [109, 145] on input "checkbox" at bounding box center [108, 146] width 9 height 9
checkbox input "true"
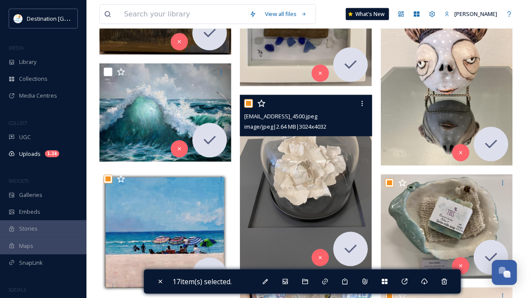
scroll to position [484, 0]
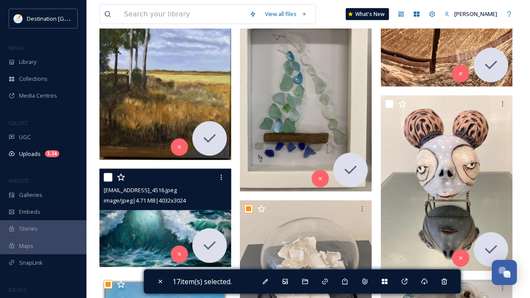
click at [111, 178] on input "checkbox" at bounding box center [108, 177] width 9 height 9
checkbox input "true"
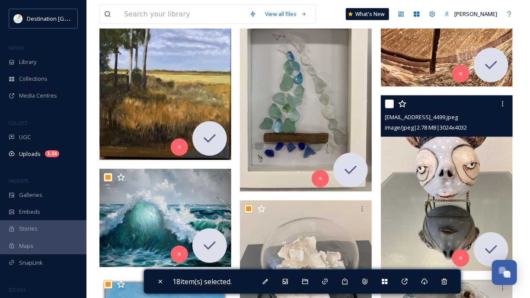
click at [389, 103] on input "checkbox" at bounding box center [389, 104] width 9 height 9
checkbox input "true"
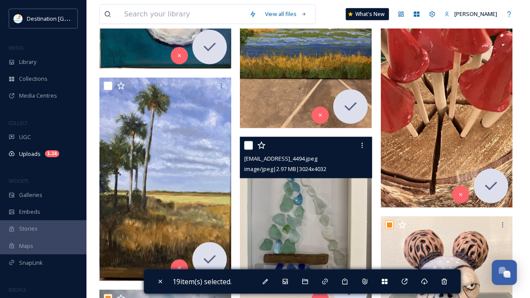
scroll to position [346, 0]
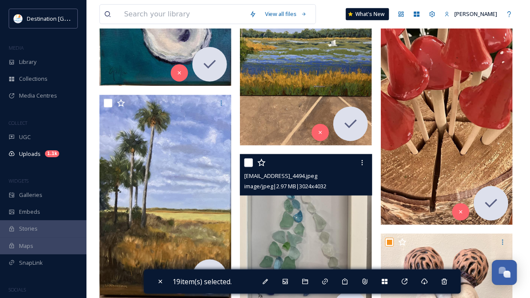
click at [247, 161] on input "checkbox" at bounding box center [248, 163] width 9 height 9
checkbox input "true"
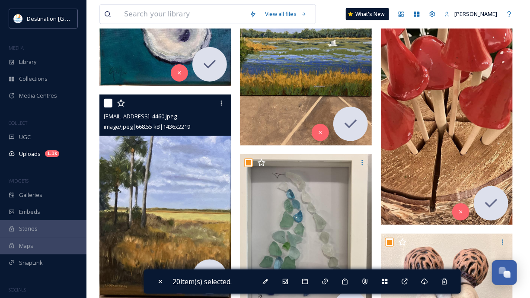
click at [104, 102] on input "checkbox" at bounding box center [108, 103] width 9 height 9
checkbox input "true"
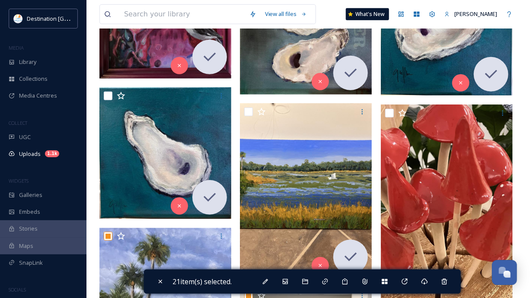
scroll to position [207, 0]
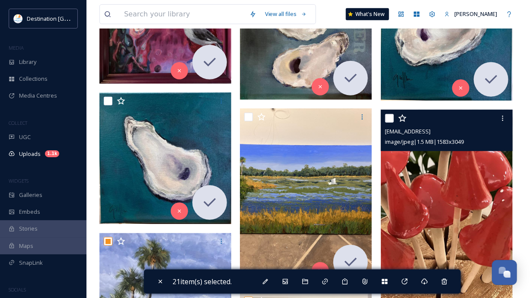
click at [390, 117] on input "checkbox" at bounding box center [389, 118] width 9 height 9
checkbox input "true"
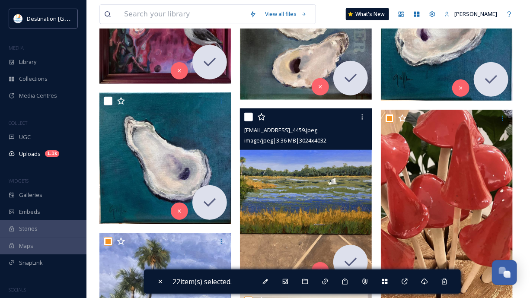
click at [250, 117] on input "checkbox" at bounding box center [248, 117] width 9 height 9
checkbox input "true"
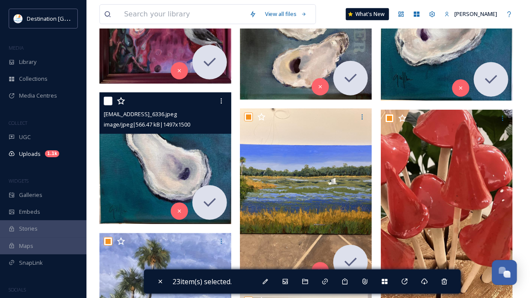
click at [110, 100] on input "checkbox" at bounding box center [108, 101] width 9 height 9
checkbox input "true"
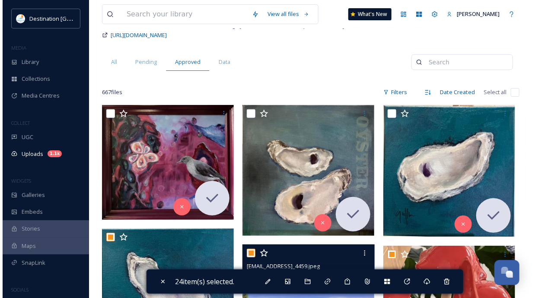
scroll to position [35, 0]
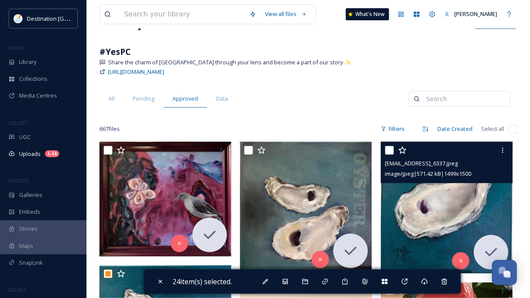
click at [387, 151] on input "checkbox" at bounding box center [389, 150] width 9 height 9
checkbox input "true"
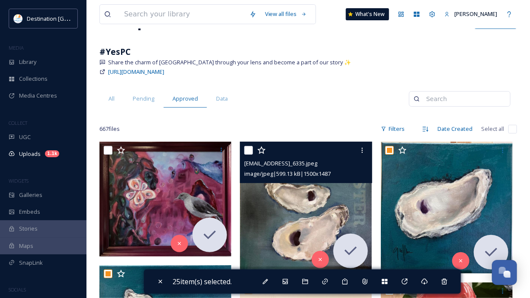
click at [249, 149] on input "checkbox" at bounding box center [248, 150] width 9 height 9
checkbox input "true"
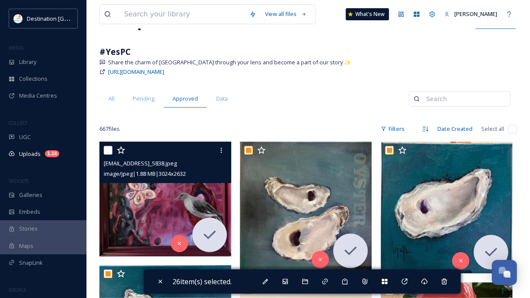
click at [107, 151] on input "checkbox" at bounding box center [108, 150] width 9 height 9
checkbox input "true"
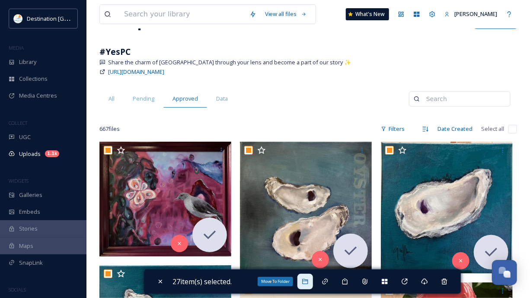
click at [308, 285] on icon at bounding box center [304, 281] width 7 height 7
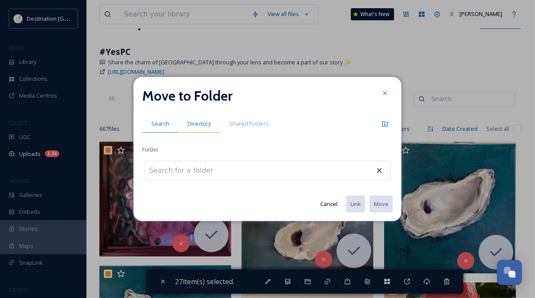
click at [203, 126] on span "Directory" at bounding box center [198, 124] width 23 height 8
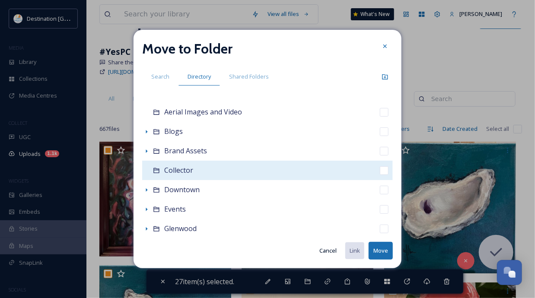
scroll to position [69, 0]
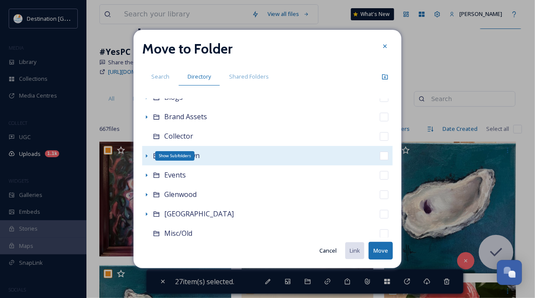
click at [144, 154] on icon at bounding box center [146, 155] width 7 height 7
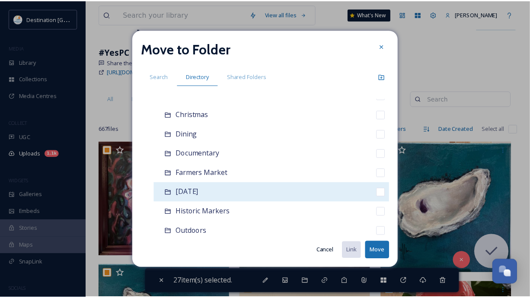
scroll to position [138, 0]
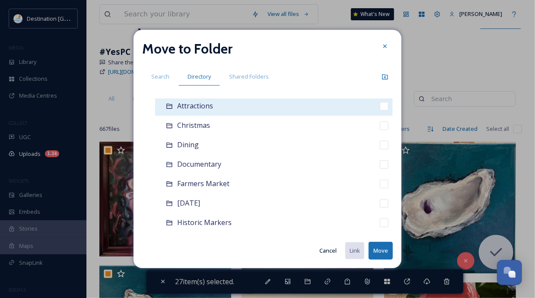
click at [380, 105] on input "checkbox" at bounding box center [384, 106] width 9 height 9
checkbox input "true"
checkbox input "false"
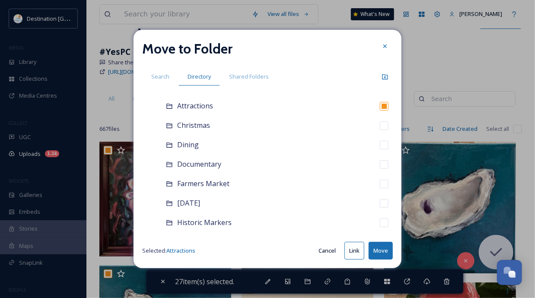
click at [377, 256] on button "Move" at bounding box center [380, 251] width 24 height 18
checkbox input "false"
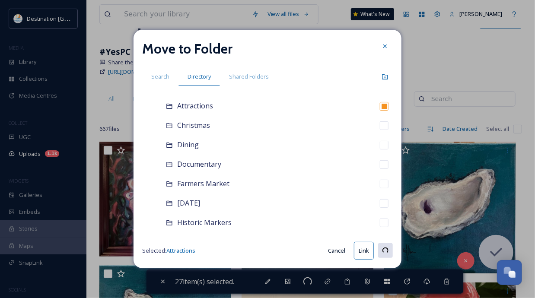
checkbox input "false"
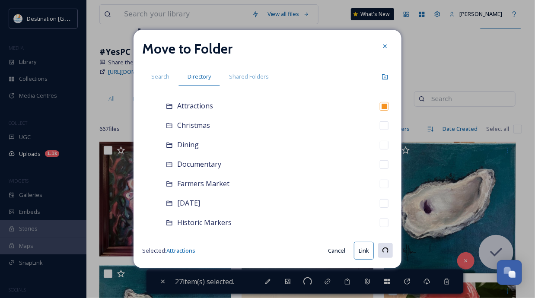
checkbox input "false"
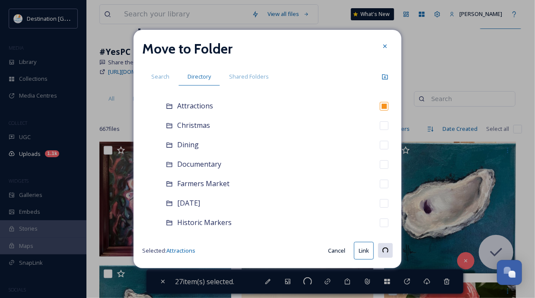
checkbox input "false"
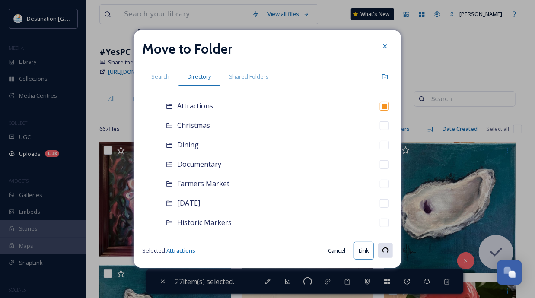
checkbox input "false"
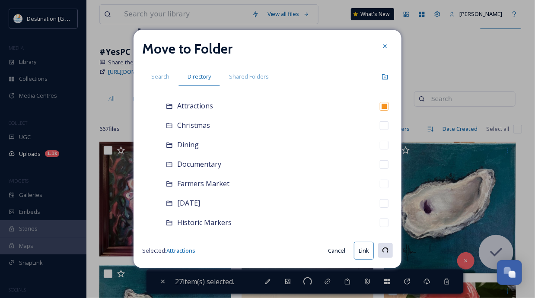
checkbox input "false"
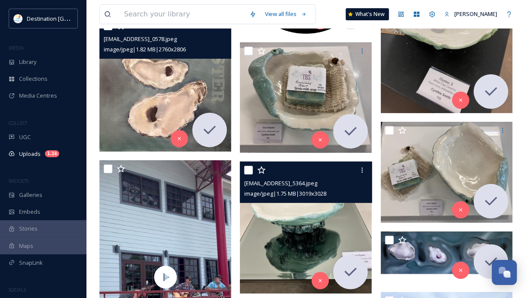
scroll to position [1313, 0]
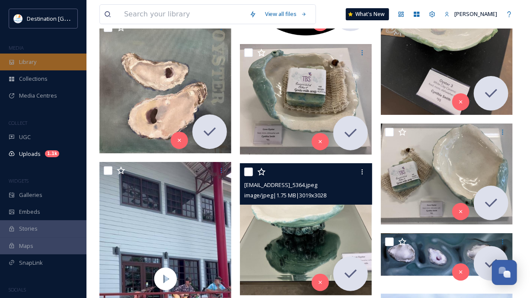
click at [31, 65] on span "Library" at bounding box center [27, 62] width 17 height 8
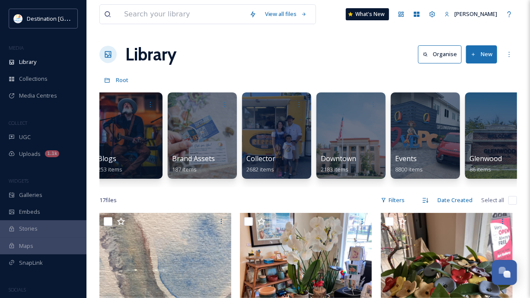
scroll to position [0, 335]
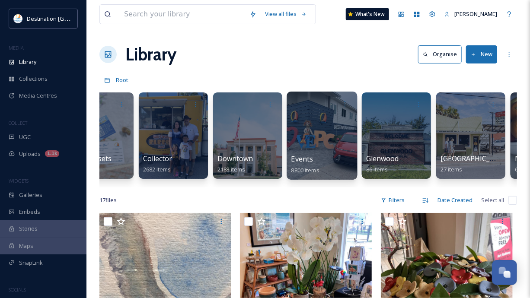
click at [315, 154] on div "Events 8800 items" at bounding box center [322, 165] width 62 height 22
click at [324, 148] on div at bounding box center [321, 136] width 70 height 88
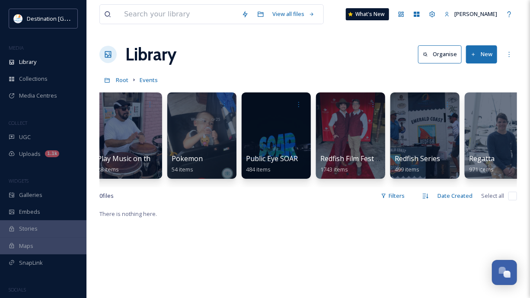
scroll to position [0, 1864]
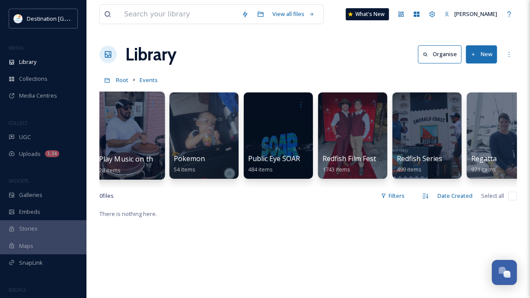
click at [152, 131] on div at bounding box center [129, 136] width 70 height 88
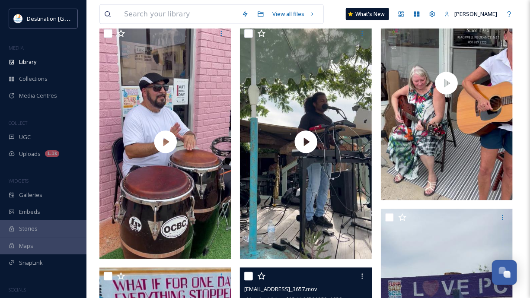
scroll to position [553, 0]
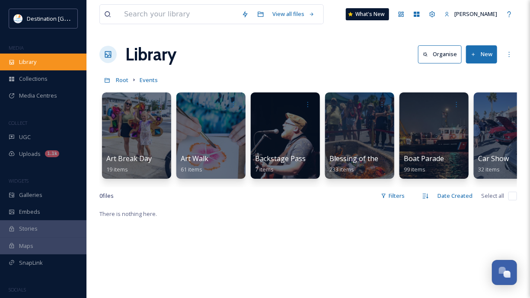
click at [26, 58] on span "Library" at bounding box center [27, 62] width 17 height 8
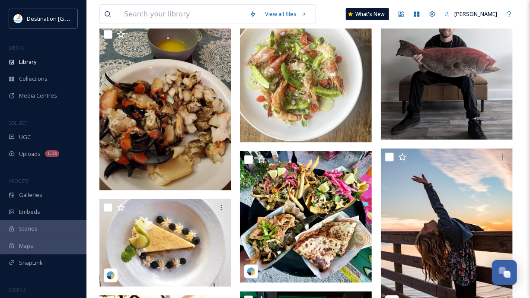
scroll to position [380, 0]
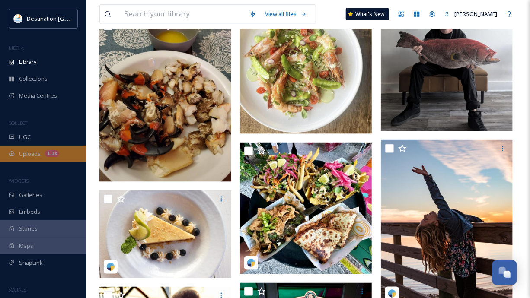
click at [16, 148] on div "Uploads 1.1k" at bounding box center [43, 154] width 86 height 17
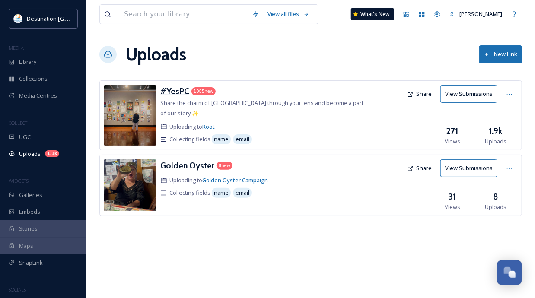
click at [173, 90] on h3 "#YesPC" at bounding box center [174, 91] width 29 height 10
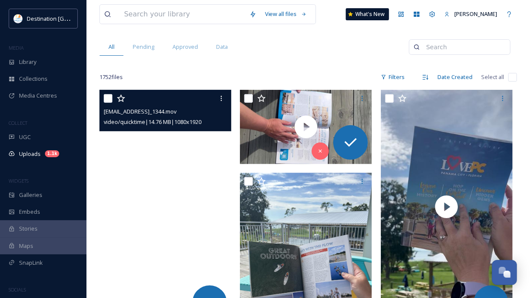
scroll to position [104, 0]
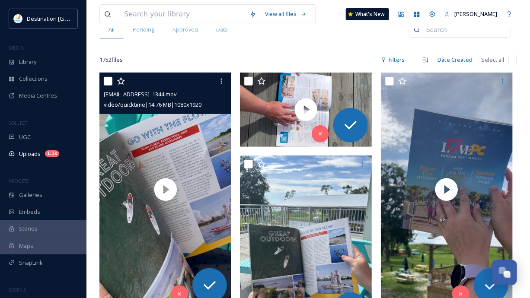
click at [108, 81] on input "checkbox" at bounding box center [108, 81] width 9 height 9
checkbox input "true"
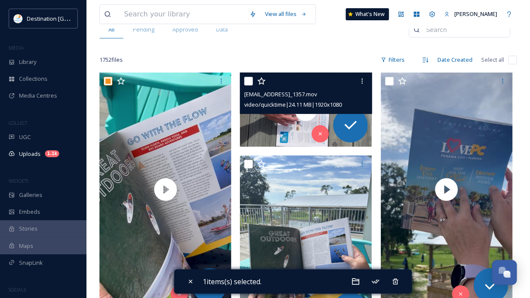
click at [248, 79] on input "checkbox" at bounding box center [248, 81] width 9 height 9
checkbox input "true"
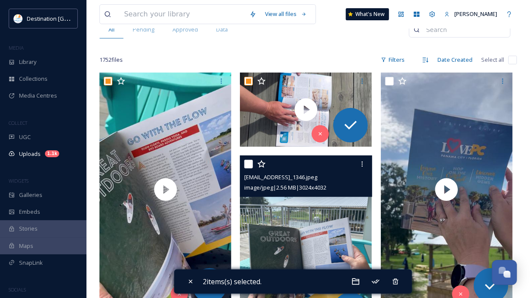
click at [245, 164] on input "checkbox" at bounding box center [248, 164] width 9 height 9
checkbox input "true"
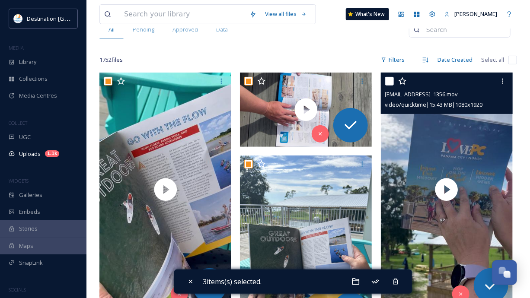
click at [387, 82] on input "checkbox" at bounding box center [389, 81] width 9 height 9
checkbox input "true"
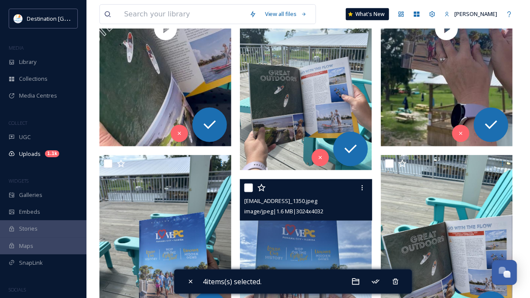
scroll to position [346, 0]
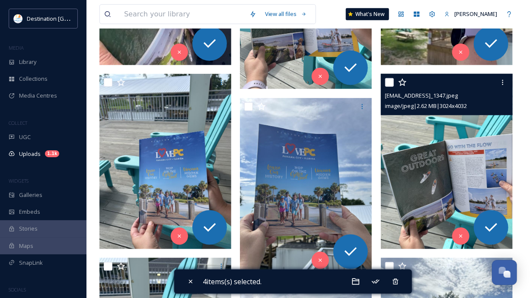
click at [390, 83] on input "checkbox" at bounding box center [389, 82] width 9 height 9
checkbox input "true"
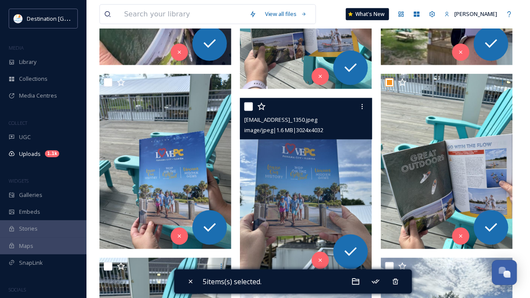
click at [249, 104] on input "checkbox" at bounding box center [248, 106] width 9 height 9
checkbox input "true"
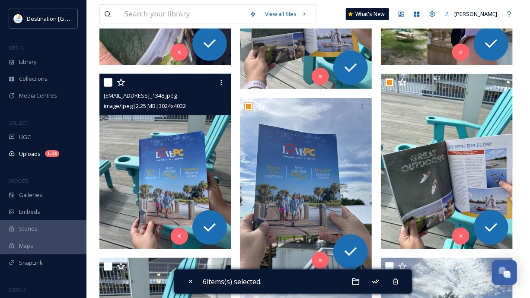
click at [110, 78] on input "checkbox" at bounding box center [108, 82] width 9 height 9
checkbox input "true"
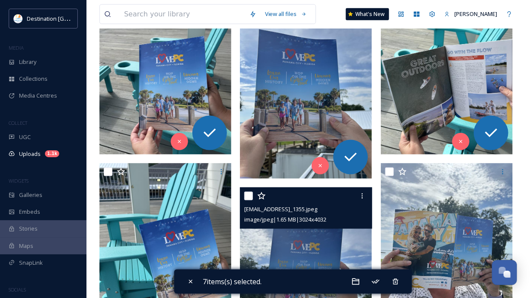
scroll to position [484, 0]
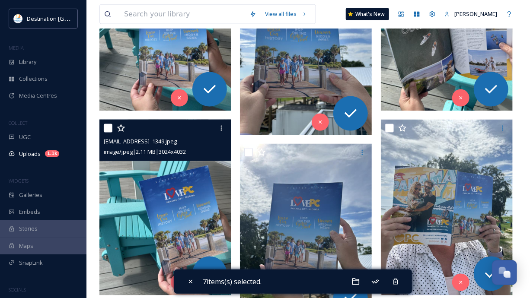
click at [108, 127] on input "checkbox" at bounding box center [108, 128] width 9 height 9
checkbox input "true"
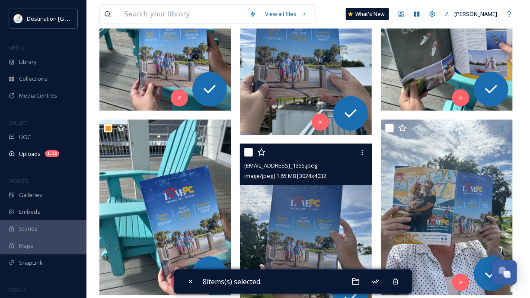
click at [245, 152] on input "checkbox" at bounding box center [248, 152] width 9 height 9
checkbox input "true"
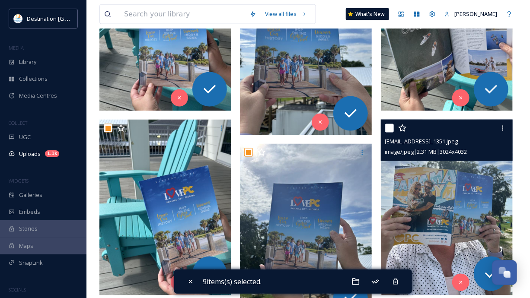
click at [387, 126] on input "checkbox" at bounding box center [389, 128] width 9 height 9
checkbox input "true"
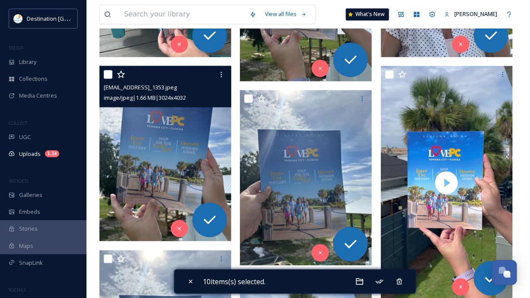
scroll to position [726, 0]
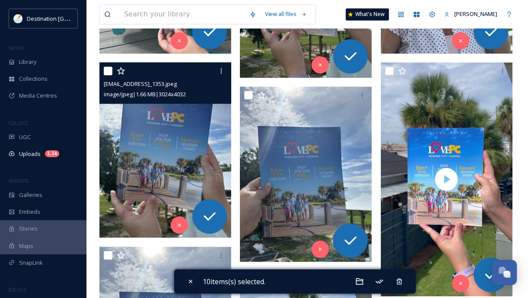
click at [109, 70] on input "checkbox" at bounding box center [108, 71] width 9 height 9
checkbox input "true"
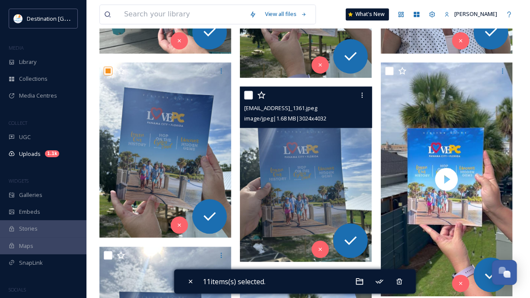
click at [243, 95] on div "[EMAIL_ADDRESS]_1361.jpeg image/jpeg | 1.68 MB | 3024 x 4032" at bounding box center [306, 106] width 132 height 41
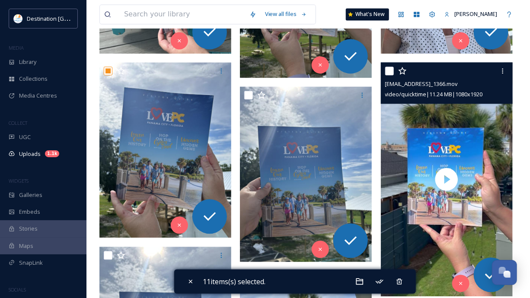
click at [388, 73] on input "checkbox" at bounding box center [389, 71] width 9 height 9
checkbox input "true"
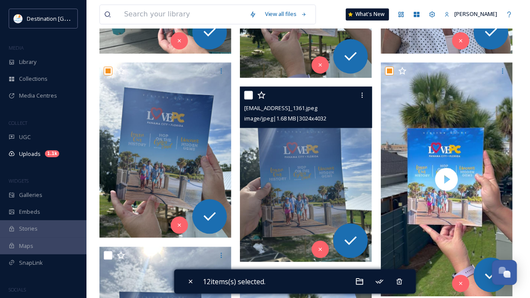
click at [247, 95] on input "checkbox" at bounding box center [248, 95] width 9 height 9
checkbox input "true"
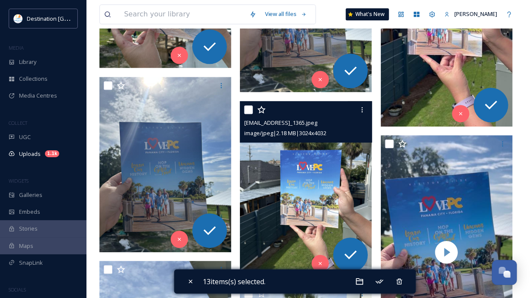
scroll to position [898, 0]
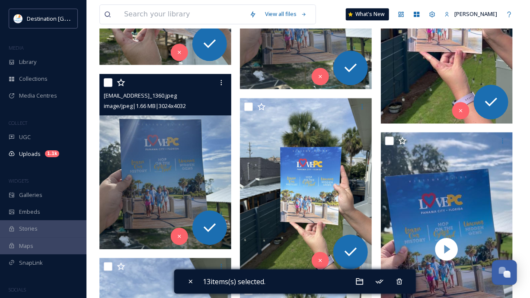
click at [110, 80] on input "checkbox" at bounding box center [108, 82] width 9 height 9
checkbox input "true"
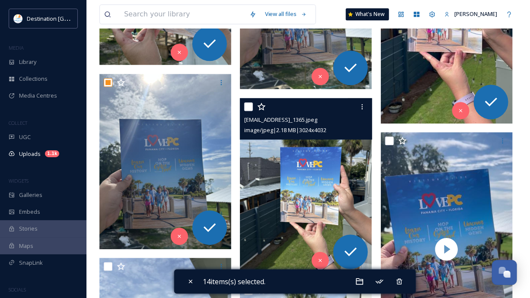
click at [251, 108] on input "checkbox" at bounding box center [248, 106] width 9 height 9
checkbox input "true"
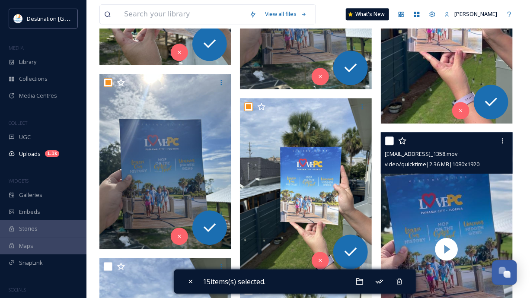
click at [385, 140] on input "checkbox" at bounding box center [389, 140] width 9 height 9
checkbox input "true"
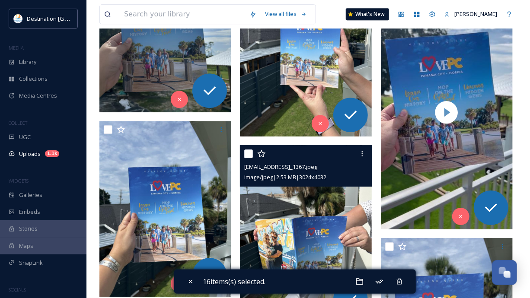
scroll to position [1037, 0]
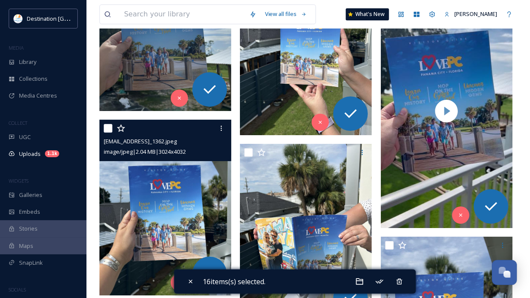
click at [107, 128] on input "checkbox" at bounding box center [108, 128] width 9 height 9
checkbox input "true"
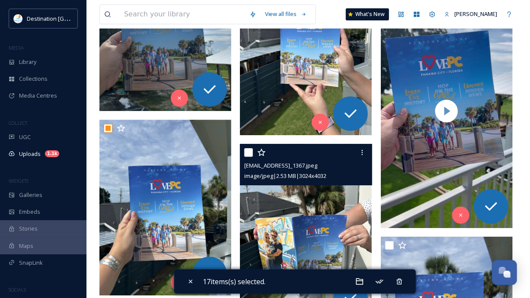
click at [249, 151] on input "checkbox" at bounding box center [248, 152] width 9 height 9
checkbox input "true"
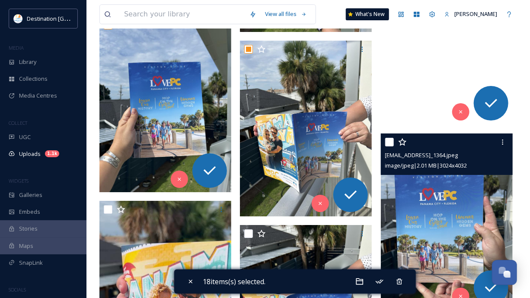
scroll to position [1140, 0]
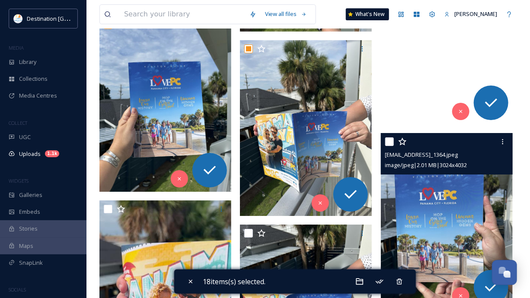
click at [388, 142] on input "checkbox" at bounding box center [389, 141] width 9 height 9
checkbox input "true"
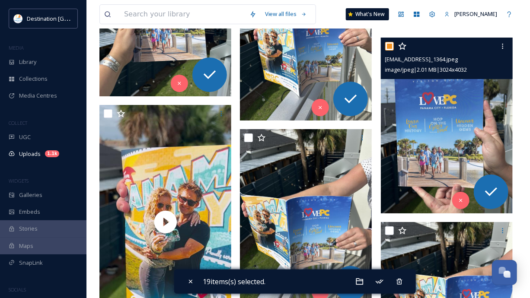
scroll to position [1244, 0]
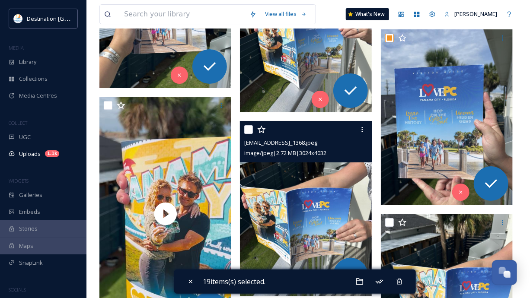
click at [245, 128] on input "checkbox" at bounding box center [248, 129] width 9 height 9
checkbox input "true"
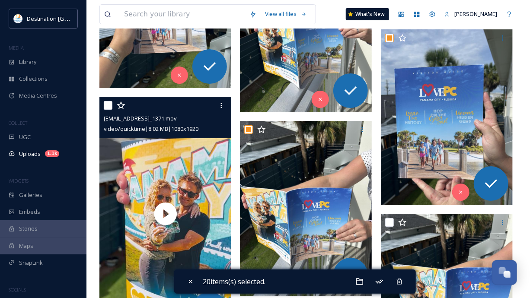
click at [109, 104] on input "checkbox" at bounding box center [108, 105] width 9 height 9
checkbox input "true"
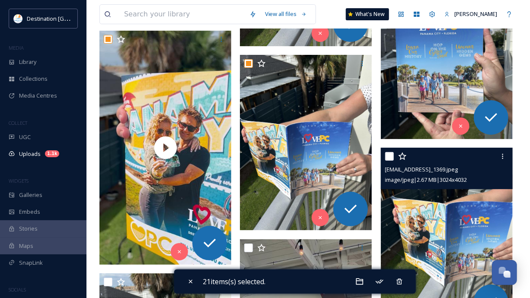
scroll to position [1313, 0]
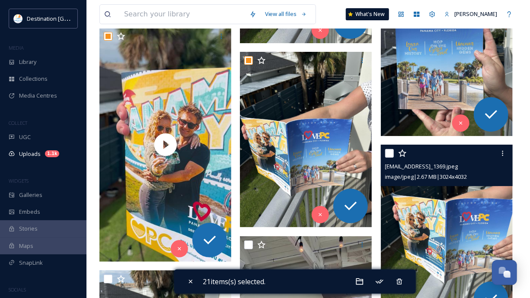
click at [391, 152] on input "checkbox" at bounding box center [389, 153] width 9 height 9
checkbox input "true"
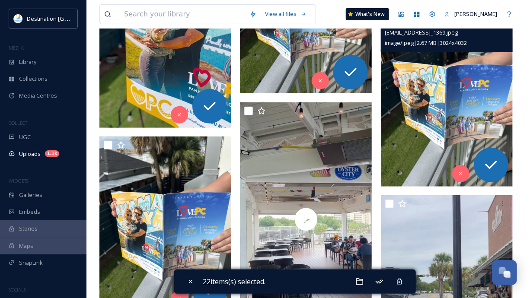
scroll to position [1451, 0]
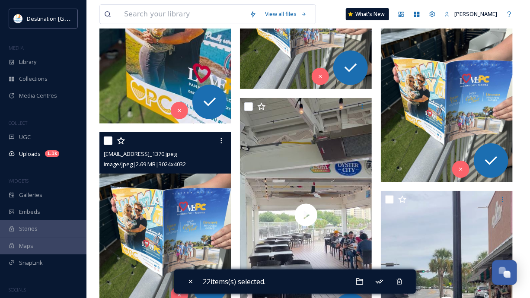
click at [105, 140] on input "checkbox" at bounding box center [108, 140] width 9 height 9
checkbox input "true"
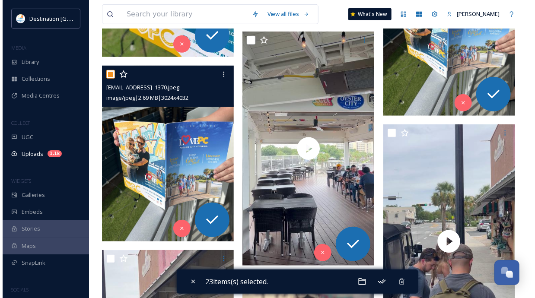
scroll to position [1520, 0]
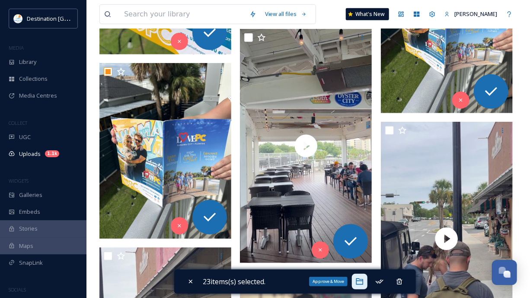
click at [361, 282] on icon at bounding box center [359, 281] width 9 height 9
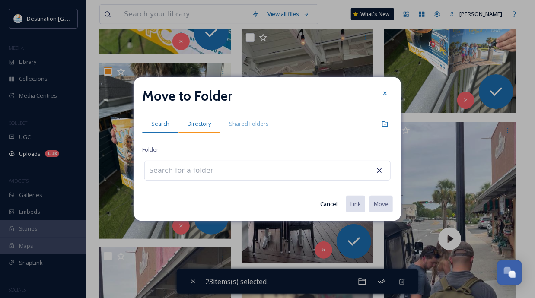
click at [208, 127] on span "Directory" at bounding box center [198, 124] width 23 height 8
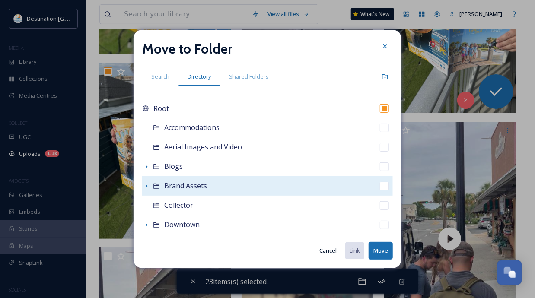
click at [195, 190] on span "Brand Assets" at bounding box center [185, 186] width 43 height 10
checkbox input "false"
checkbox input "true"
click at [146, 183] on icon at bounding box center [146, 186] width 7 height 7
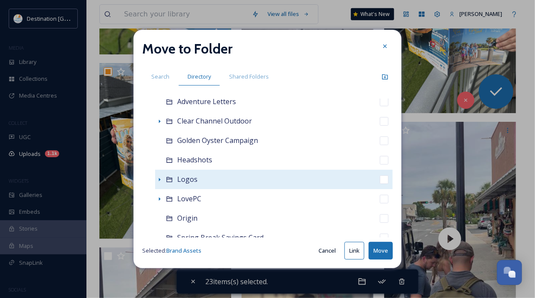
scroll to position [69, 0]
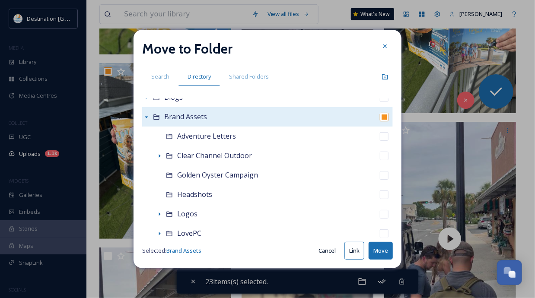
click at [382, 250] on button "Move" at bounding box center [380, 251] width 24 height 18
checkbox input "false"
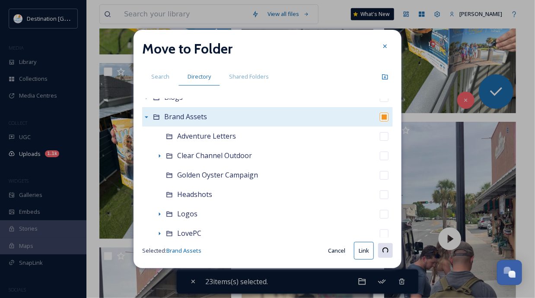
checkbox input "false"
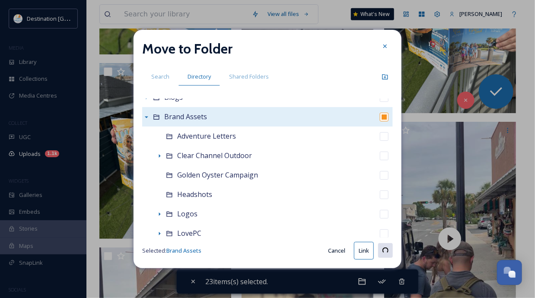
checkbox input "false"
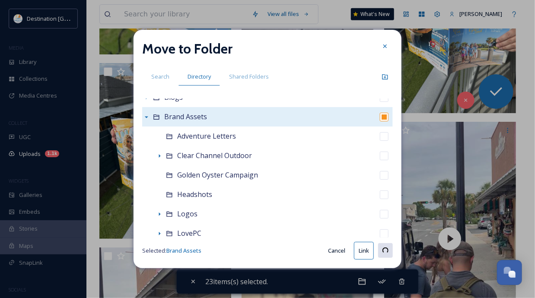
checkbox input "false"
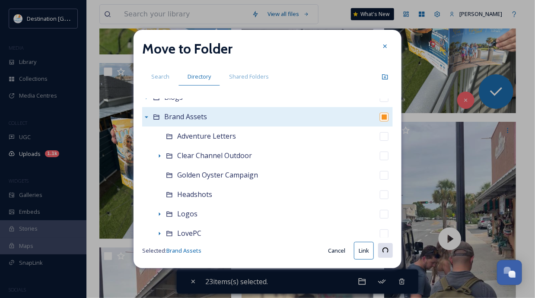
checkbox input "false"
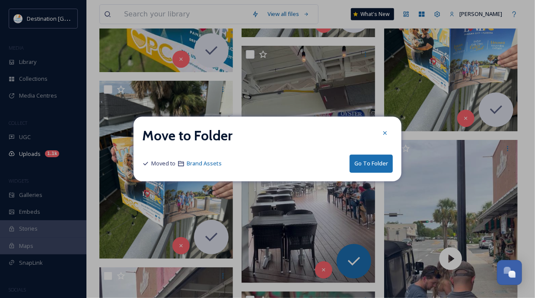
click at [376, 163] on button "Go To Folder" at bounding box center [370, 164] width 43 height 18
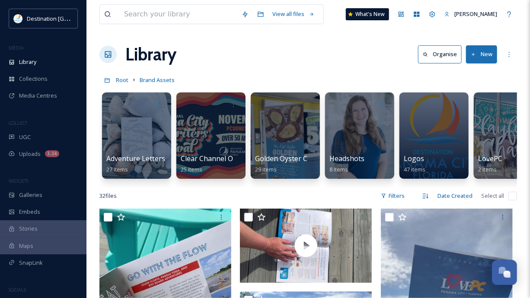
click at [480, 60] on button "New" at bounding box center [481, 54] width 31 height 18
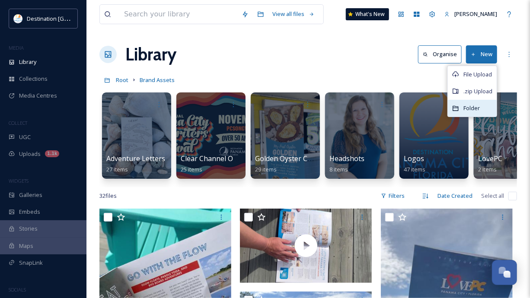
click at [477, 104] on span "Folder" at bounding box center [471, 108] width 16 height 8
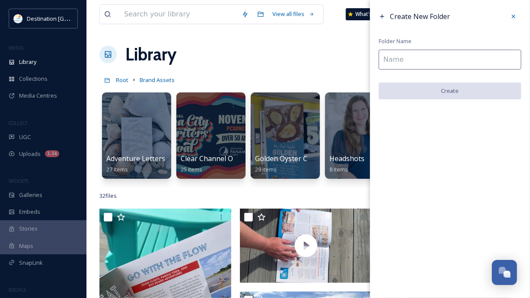
click at [444, 58] on input at bounding box center [449, 60] width 143 height 20
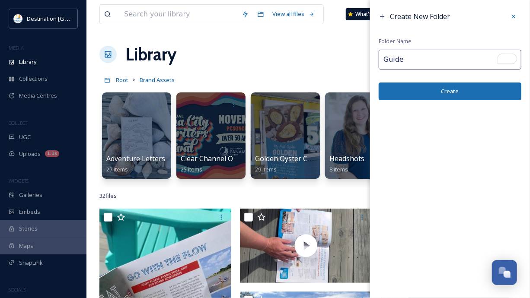
type input "Guide"
click at [438, 87] on button "Create" at bounding box center [449, 91] width 143 height 18
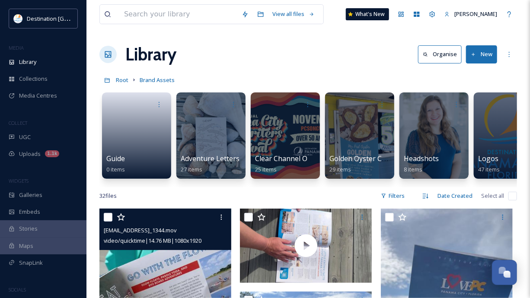
click at [105, 221] on input "checkbox" at bounding box center [108, 217] width 9 height 9
checkbox input "true"
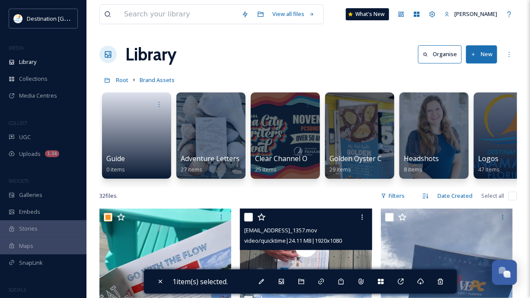
click at [245, 222] on input "checkbox" at bounding box center [248, 217] width 9 height 9
checkbox input "true"
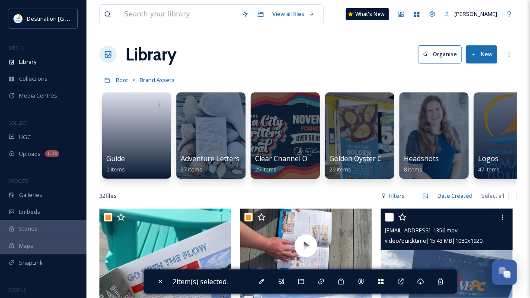
click at [384, 222] on div "[EMAIL_ADDRESS]_1356.mov video/quicktime | 15.43 MB | 1080 x 1920" at bounding box center [447, 229] width 132 height 41
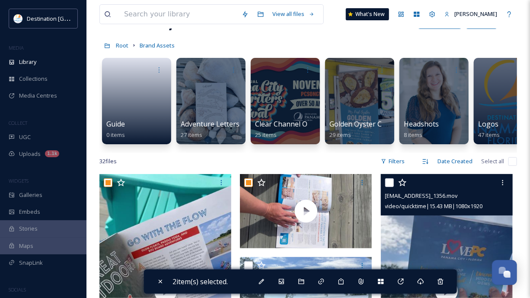
click at [390, 187] on input "checkbox" at bounding box center [389, 182] width 9 height 9
checkbox input "true"
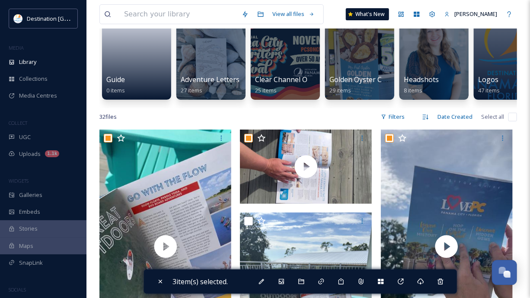
scroll to position [138, 0]
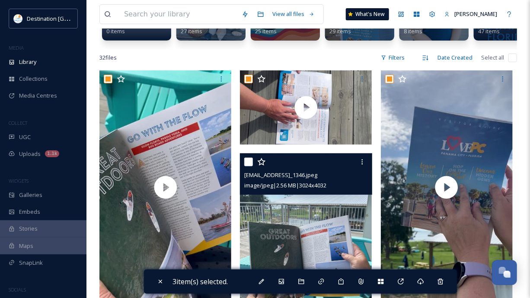
click at [247, 164] on input "checkbox" at bounding box center [248, 162] width 9 height 9
checkbox input "true"
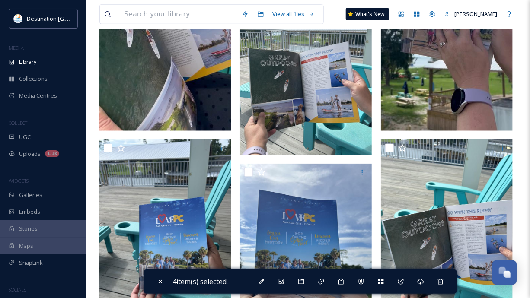
scroll to position [346, 0]
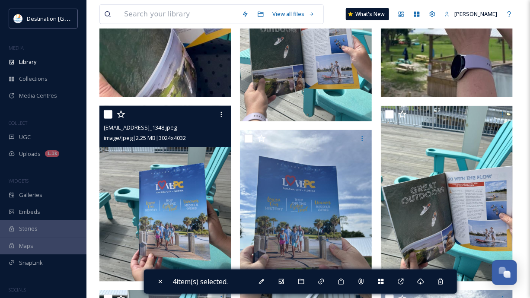
click at [111, 119] on input "checkbox" at bounding box center [108, 114] width 9 height 9
checkbox input "true"
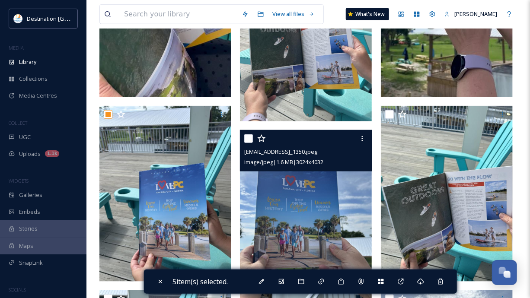
click at [248, 143] on input "checkbox" at bounding box center [248, 138] width 9 height 9
checkbox input "true"
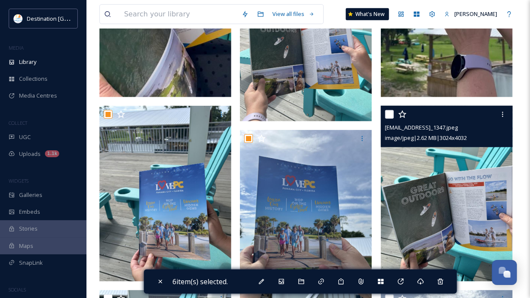
click at [386, 119] on input "checkbox" at bounding box center [389, 114] width 9 height 9
checkbox input "true"
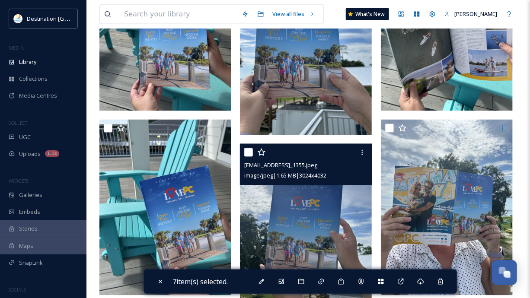
scroll to position [518, 0]
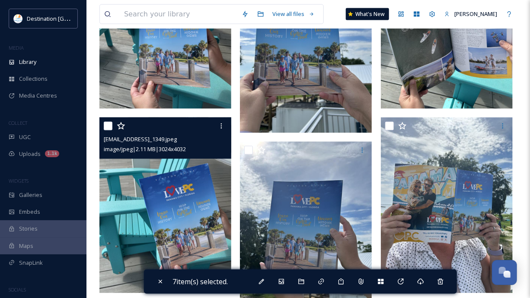
click at [107, 130] on input "checkbox" at bounding box center [108, 126] width 9 height 9
checkbox input "true"
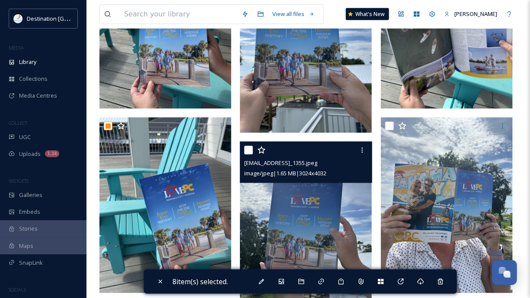
click at [248, 155] on input "checkbox" at bounding box center [248, 150] width 9 height 9
checkbox input "true"
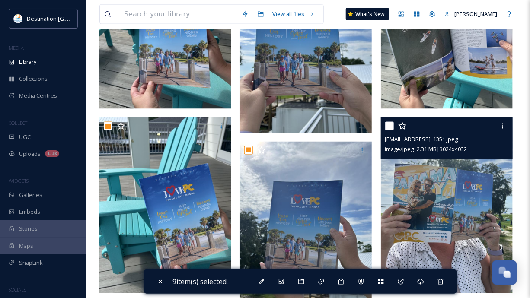
click at [389, 130] on input "checkbox" at bounding box center [389, 126] width 9 height 9
checkbox input "true"
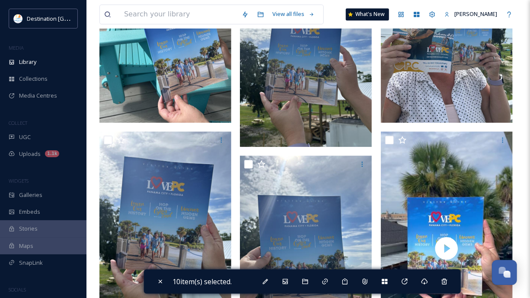
scroll to position [691, 0]
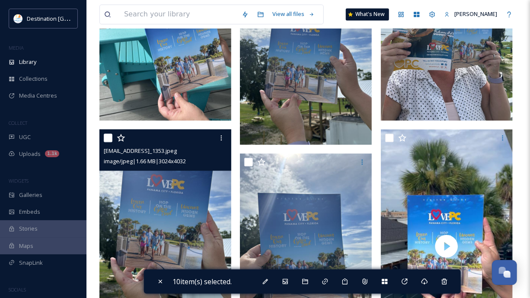
click at [108, 142] on input "checkbox" at bounding box center [108, 137] width 9 height 9
checkbox input "true"
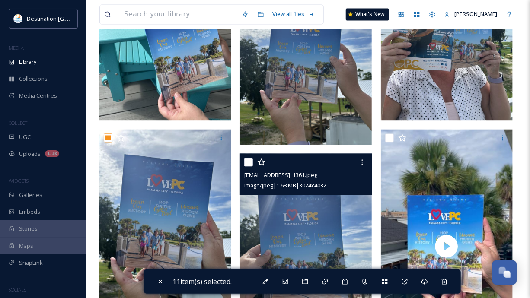
click at [251, 165] on input "checkbox" at bounding box center [248, 162] width 9 height 9
checkbox input "true"
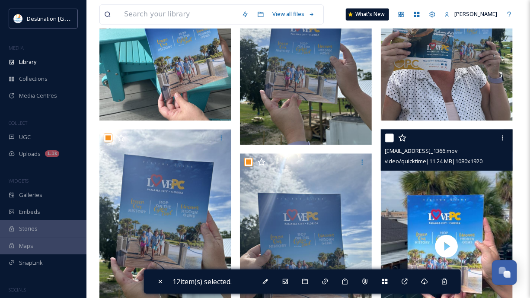
click at [385, 141] on input "checkbox" at bounding box center [389, 137] width 9 height 9
checkbox input "true"
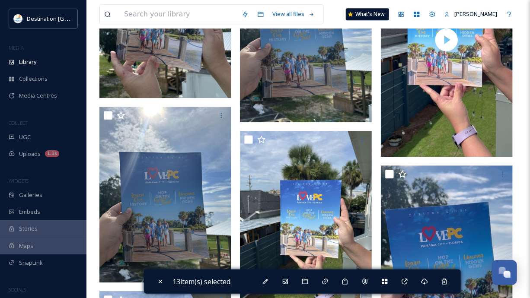
scroll to position [898, 0]
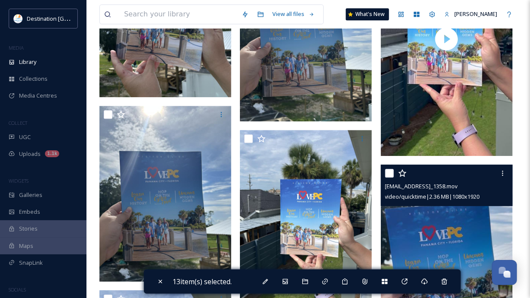
click at [389, 178] on input "checkbox" at bounding box center [389, 173] width 9 height 9
checkbox input "true"
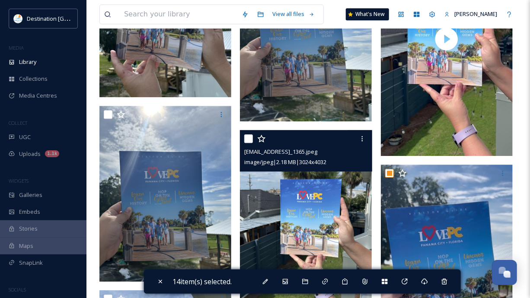
click at [246, 142] on input "checkbox" at bounding box center [248, 138] width 9 height 9
checkbox input "true"
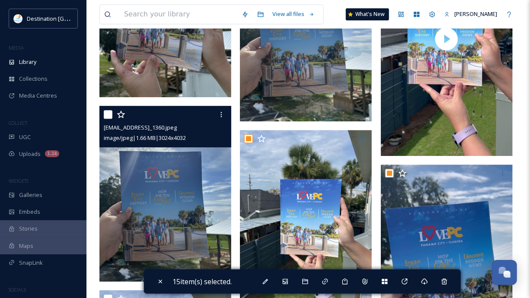
click at [111, 118] on input "checkbox" at bounding box center [108, 114] width 9 height 9
checkbox input "true"
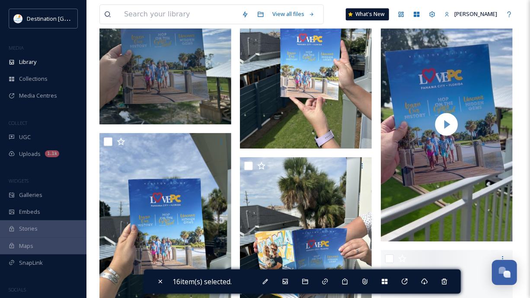
scroll to position [1106, 0]
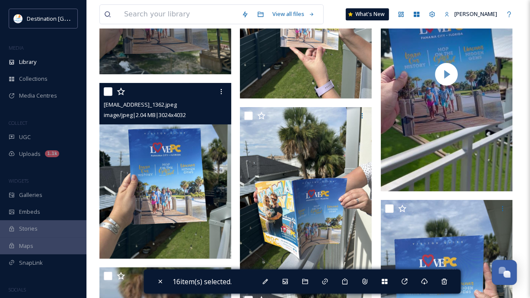
click at [105, 96] on input "checkbox" at bounding box center [108, 91] width 9 height 9
checkbox input "true"
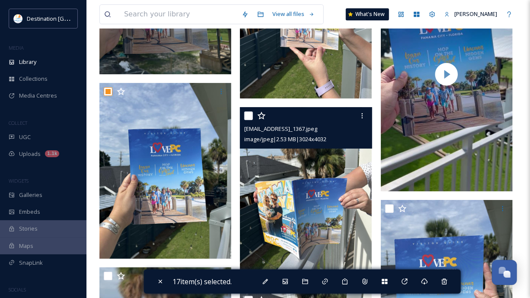
click at [247, 120] on input "checkbox" at bounding box center [248, 115] width 9 height 9
checkbox input "true"
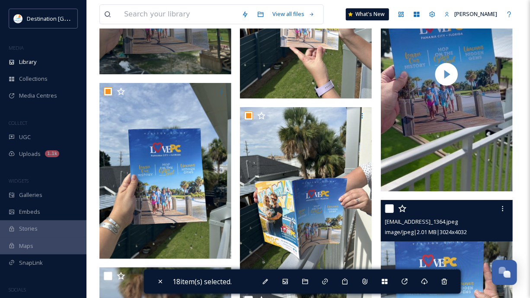
click at [388, 212] on input "checkbox" at bounding box center [389, 208] width 9 height 9
checkbox input "true"
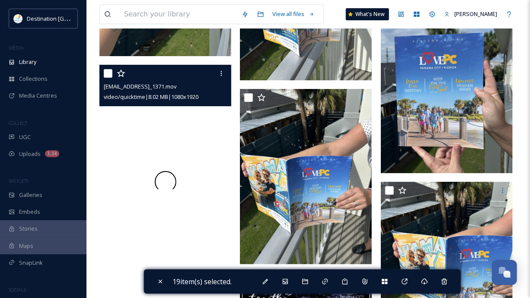
scroll to position [1313, 0]
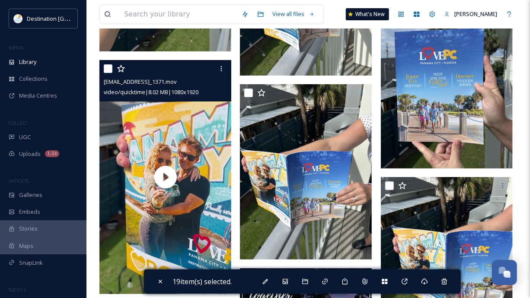
click at [108, 73] on input "checkbox" at bounding box center [108, 68] width 9 height 9
checkbox input "true"
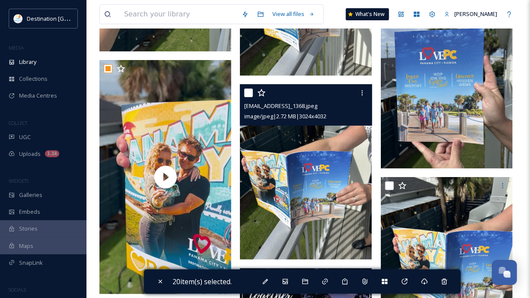
click at [249, 97] on input "checkbox" at bounding box center [248, 93] width 9 height 9
checkbox input "true"
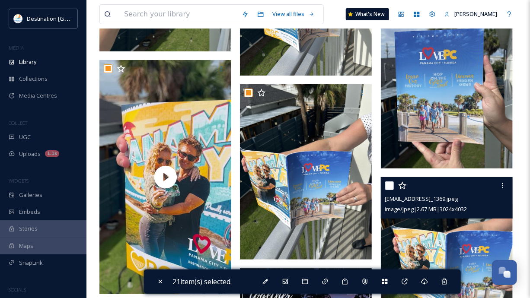
click at [390, 190] on input "checkbox" at bounding box center [389, 185] width 9 height 9
checkbox input "true"
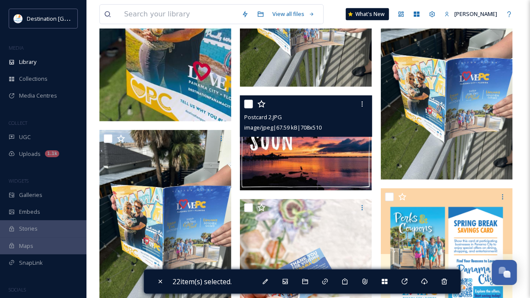
scroll to position [1520, 0]
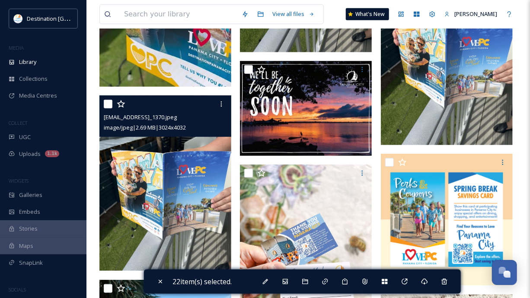
click at [107, 106] on input "checkbox" at bounding box center [108, 104] width 9 height 9
checkbox input "true"
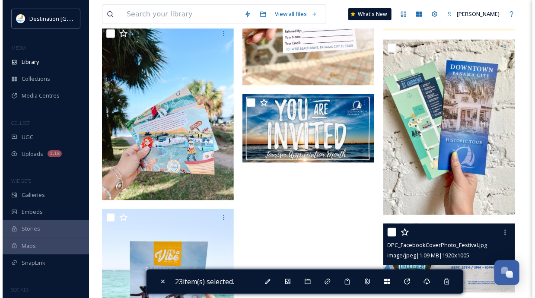
scroll to position [1797, 0]
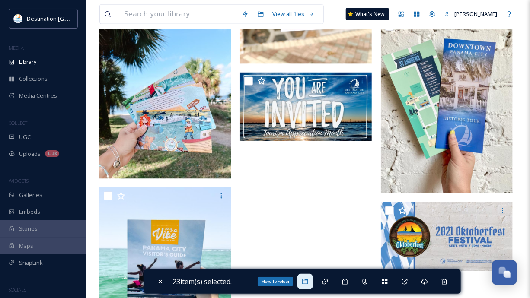
click at [311, 283] on div "Move To Folder" at bounding box center [305, 282] width 16 height 16
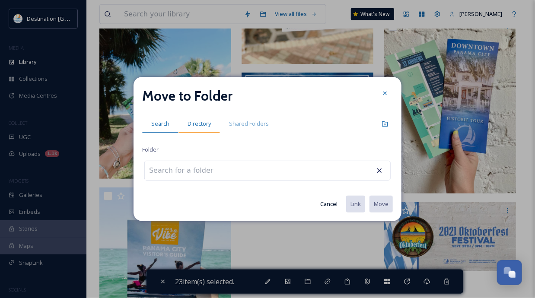
click at [204, 121] on span "Directory" at bounding box center [198, 124] width 23 height 8
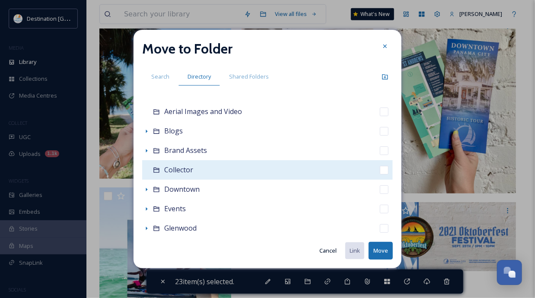
scroll to position [35, 0]
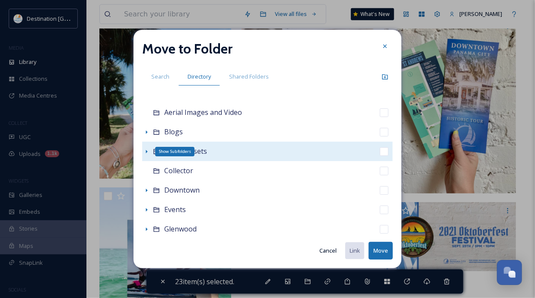
click at [147, 150] on icon at bounding box center [147, 151] width 2 height 3
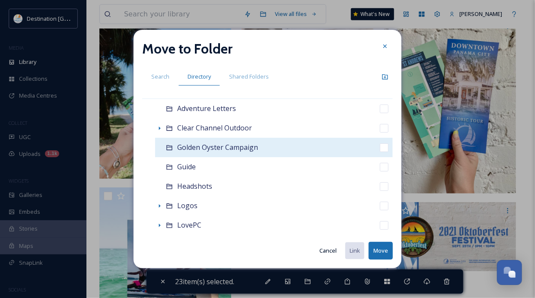
scroll to position [104, 0]
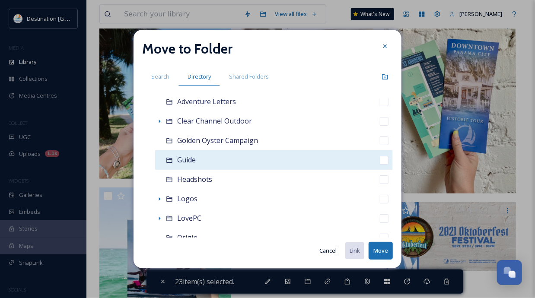
click at [190, 165] on div "Guide" at bounding box center [186, 160] width 19 height 11
checkbox input "false"
checkbox input "true"
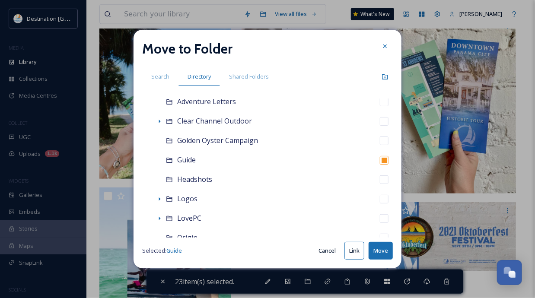
click at [380, 254] on button "Move" at bounding box center [380, 251] width 24 height 18
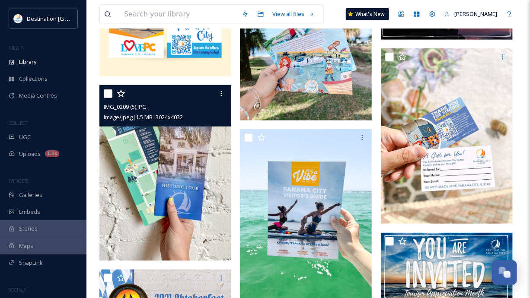
scroll to position [298, 0]
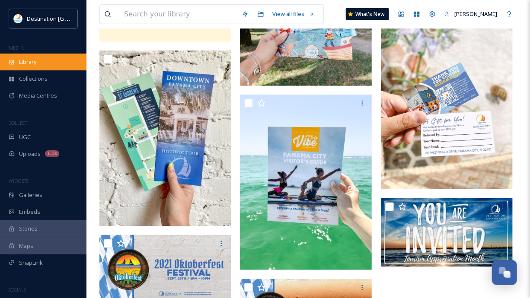
click at [44, 64] on div "Library" at bounding box center [43, 62] width 86 height 17
